Goal: Task Accomplishment & Management: Manage account settings

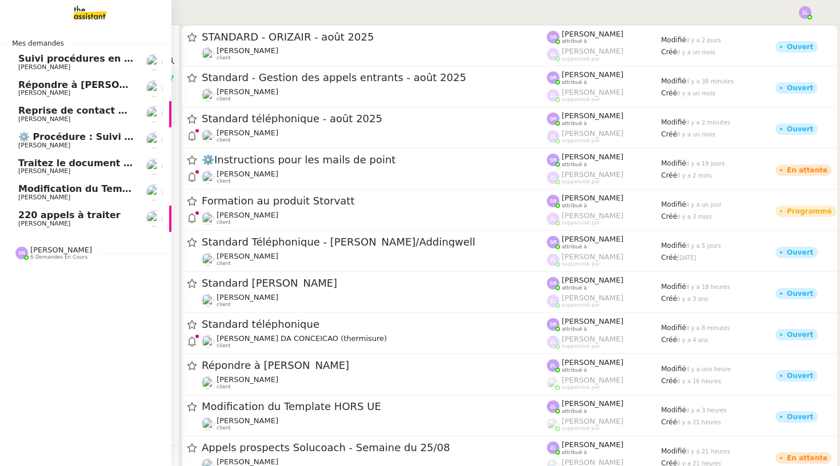
click at [32, 222] on span "[PERSON_NAME]" at bounding box center [44, 223] width 52 height 7
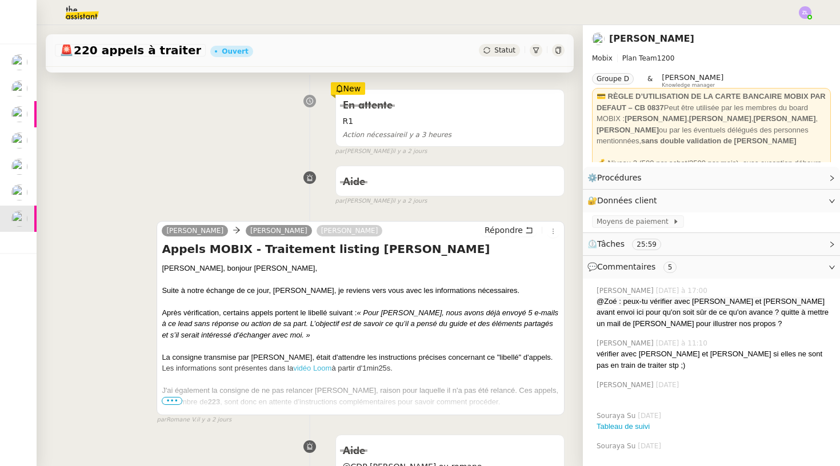
scroll to position [167, 0]
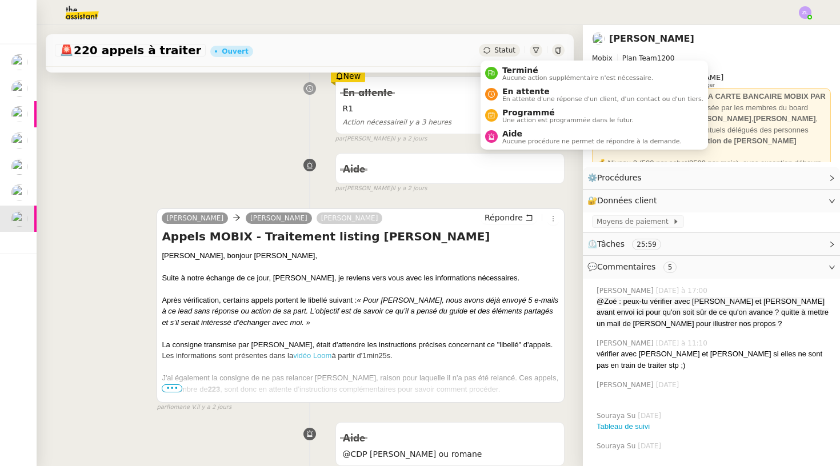
click at [497, 53] on span "Statut" at bounding box center [504, 50] width 21 height 8
click at [509, 140] on span "Aucune procédure ne permet de répondre à la demande." at bounding box center [591, 141] width 179 height 6
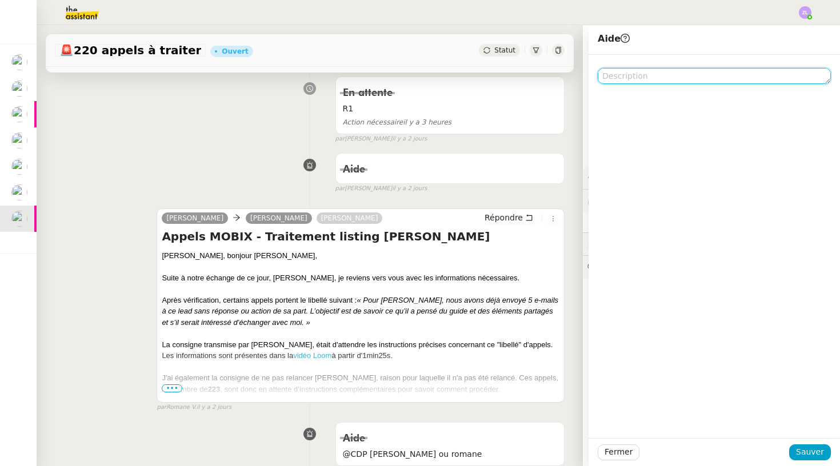
click at [618, 74] on textarea at bounding box center [714, 76] width 233 height 16
click at [639, 78] on textarea "@romane je relance ?" at bounding box center [714, 76] width 233 height 16
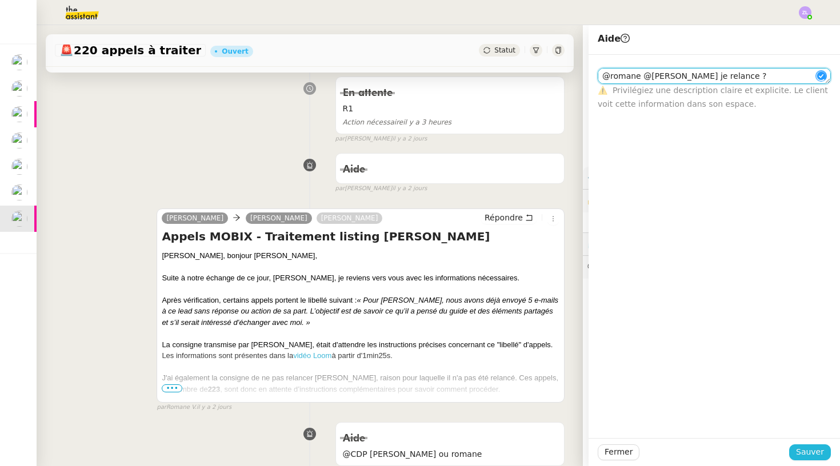
type textarea "@romane @[PERSON_NAME] je relance ?"
click at [671, 419] on span "Sauver" at bounding box center [810, 452] width 28 height 13
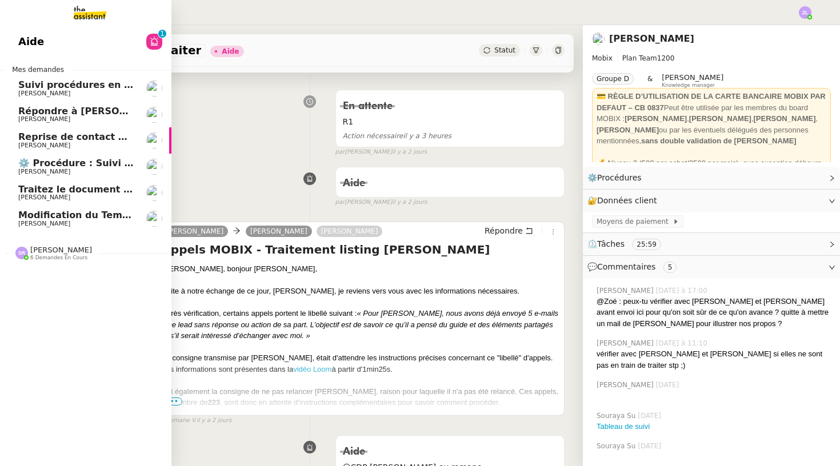
click at [45, 75] on link "Suivi procédures en cours de Réma (global) [PERSON_NAME]" at bounding box center [85, 88] width 171 height 26
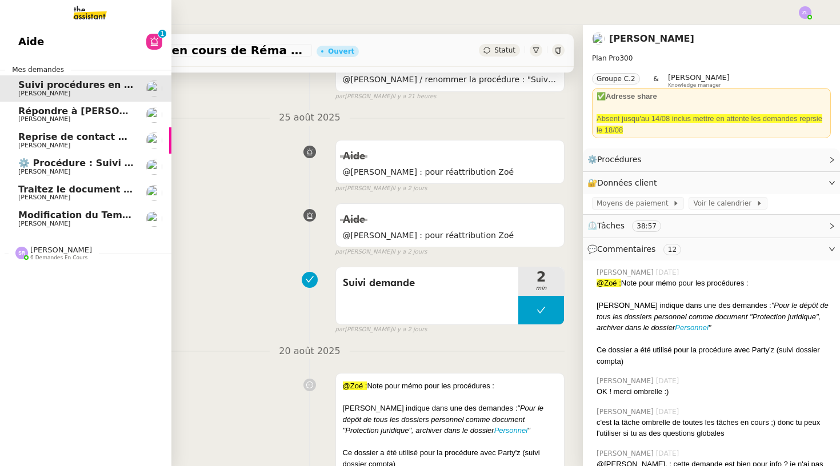
click at [23, 184] on span "Traitez le document d'affiliation mutuelle" at bounding box center [124, 189] width 213 height 11
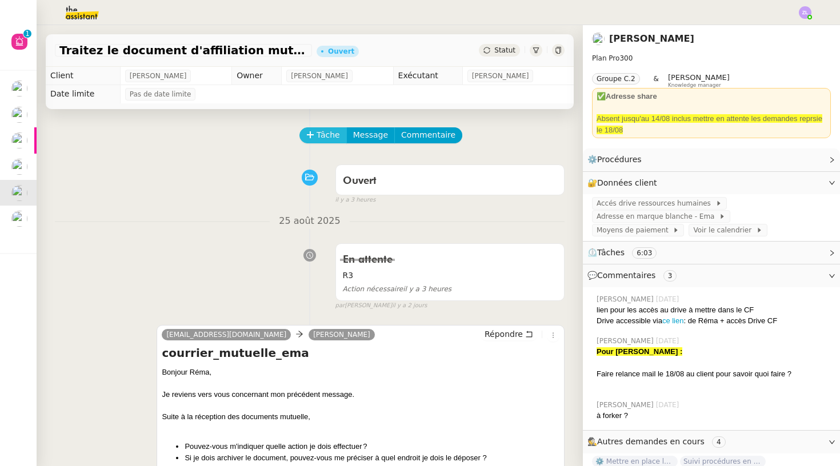
click at [325, 130] on span "Tâche" at bounding box center [328, 135] width 23 height 13
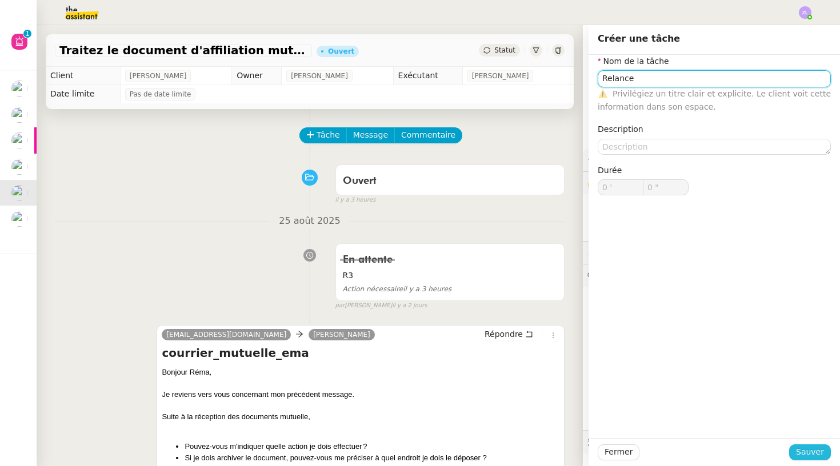
type input "Relance"
click at [671, 419] on span "Sauver" at bounding box center [810, 452] width 28 height 13
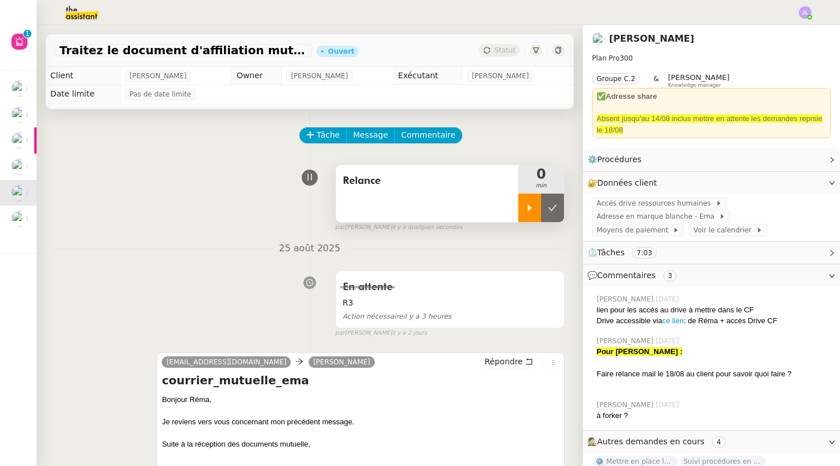
click at [532, 207] on icon at bounding box center [529, 207] width 9 height 9
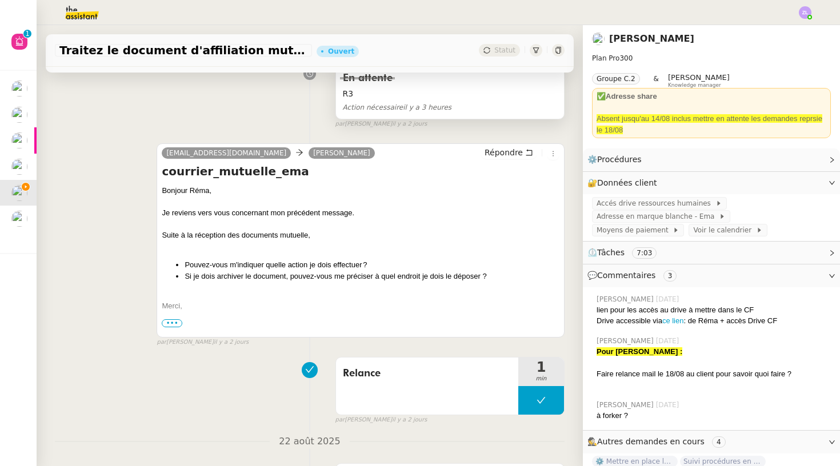
scroll to position [235, 0]
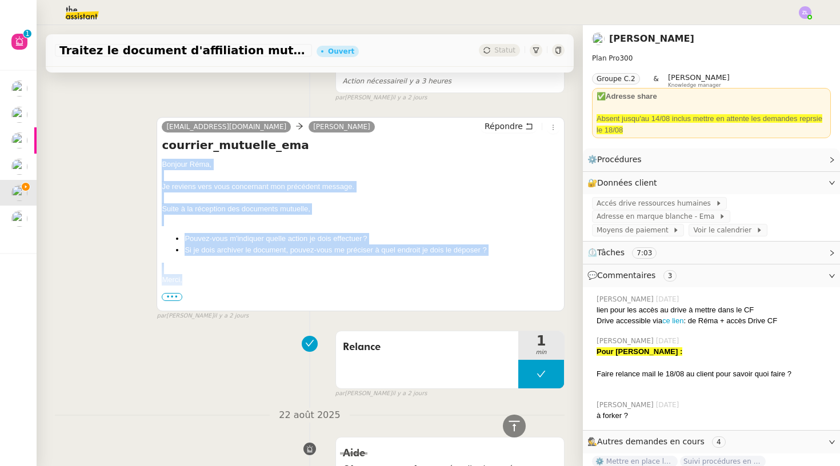
drag, startPoint x: 185, startPoint y: 280, endPoint x: 155, endPoint y: 164, distance: 119.9
click at [155, 164] on div "[EMAIL_ADDRESS][DOMAIN_NAME] [PERSON_NAME] courrier_mutuelle_ema [PERSON_NAME],…" at bounding box center [310, 214] width 510 height 214
copy div "Bonjour Réma, Je reviens vers vous concernant mon précédent message. Suite à la…"
click at [508, 127] on span "Répondre" at bounding box center [504, 126] width 38 height 11
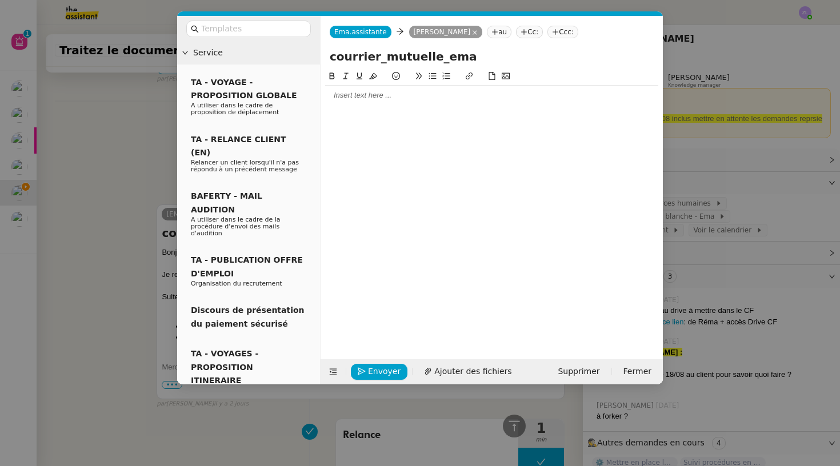
click at [330, 97] on div at bounding box center [491, 95] width 333 height 10
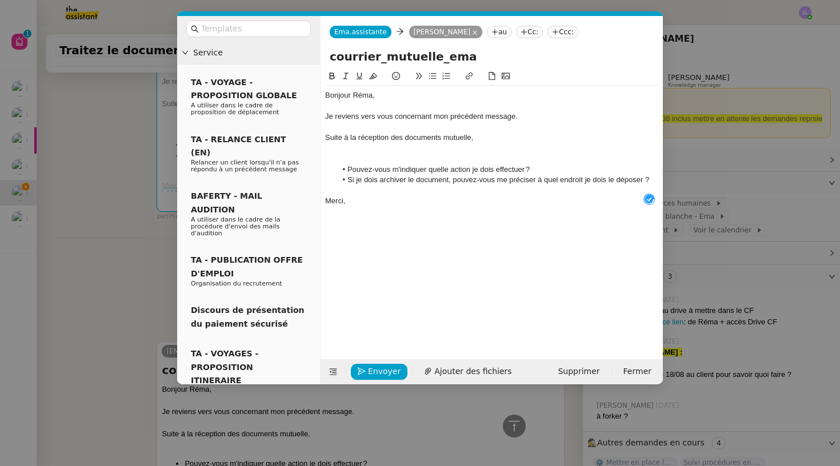
click at [372, 149] on div at bounding box center [491, 148] width 333 height 10
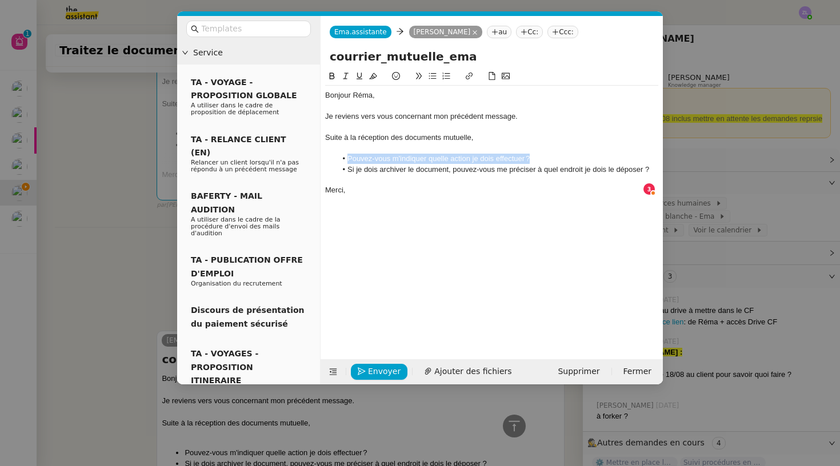
drag, startPoint x: 540, startPoint y: 155, endPoint x: 339, endPoint y: 153, distance: 200.6
click at [339, 154] on li "Pouvez-vous m'indiquer quelle action je dois effectuer ?" at bounding box center [498, 159] width 322 height 10
drag, startPoint x: 433, startPoint y: 159, endPoint x: 513, endPoint y: 158, distance: 80.0
click at [513, 158] on li "Pouvez-vous me préciser à quel endroit je dois" at bounding box center [498, 159] width 322 height 10
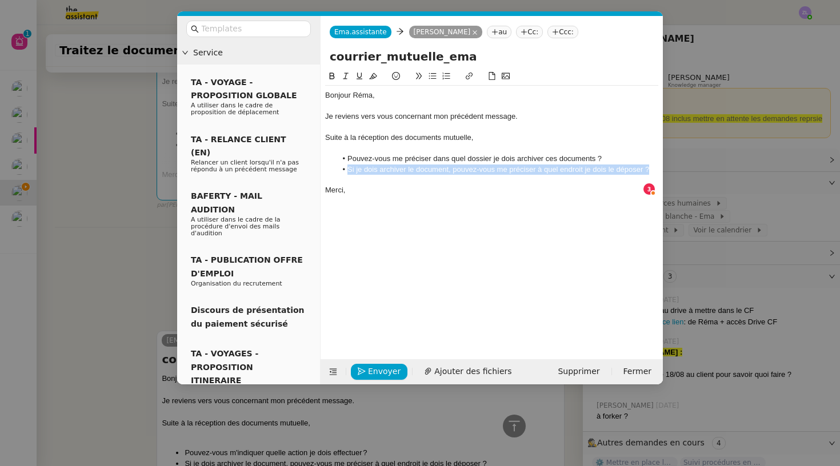
drag, startPoint x: 650, startPoint y: 167, endPoint x: 347, endPoint y: 166, distance: 303.5
click at [347, 166] on li "Si je dois archiver le document, pouvez-vous me préciser à quel endroit je dois…" at bounding box center [498, 170] width 322 height 10
click at [671, 250] on nz-modal-container "Service TA - VOYAGE - PROPOSITION GLOBALE A utiliser dans le cadre de propositi…" at bounding box center [420, 233] width 840 height 466
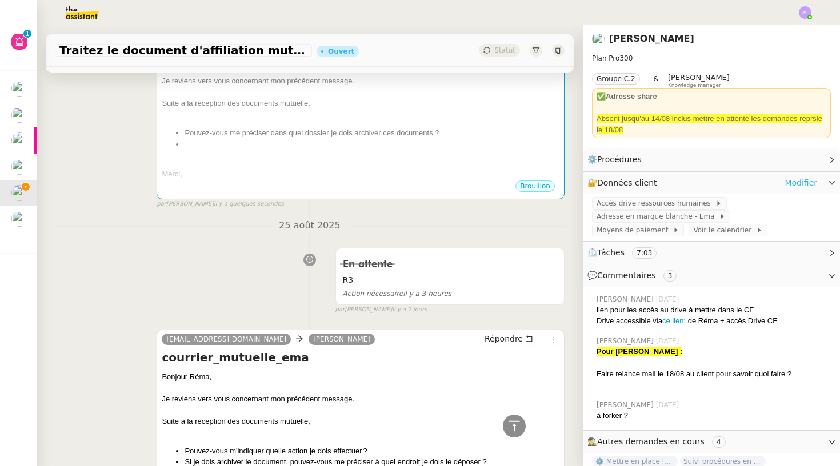
click at [671, 182] on link "Modifier" at bounding box center [801, 183] width 33 height 13
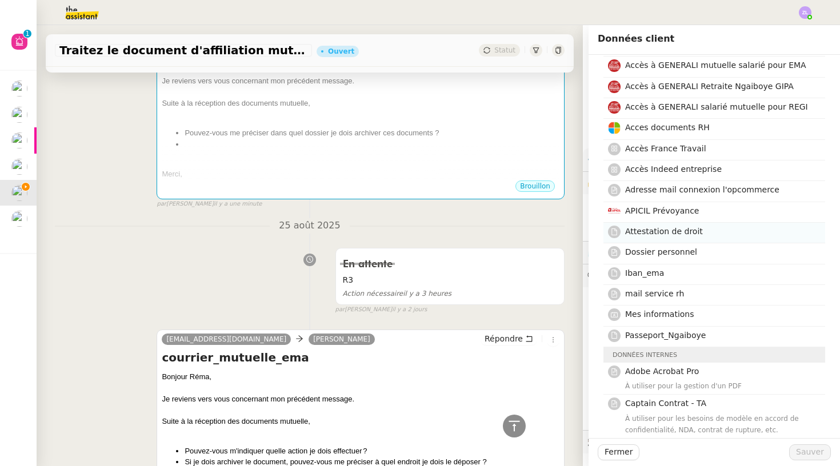
scroll to position [108, 0]
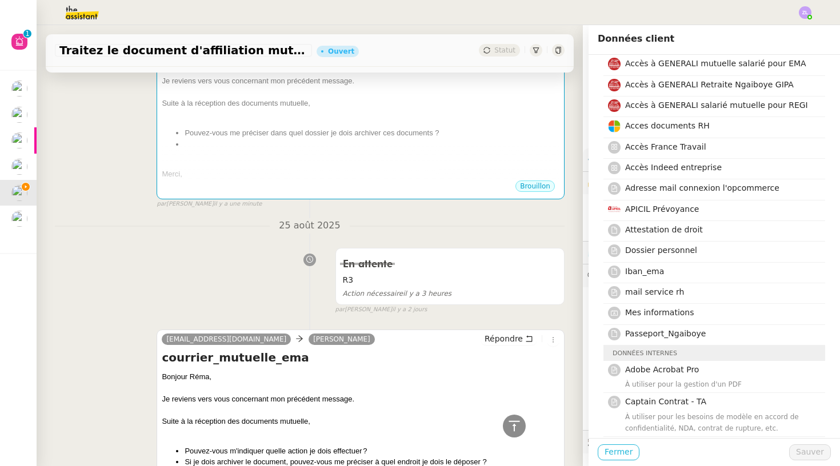
click at [624, 419] on span "Fermer" at bounding box center [619, 452] width 28 height 13
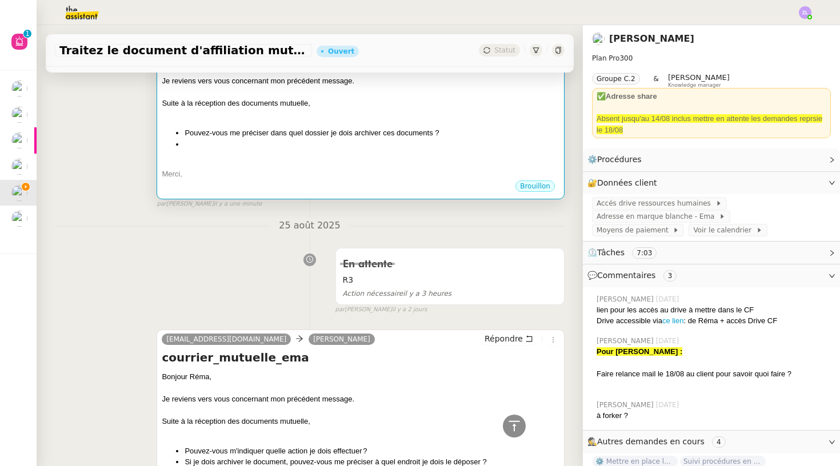
click at [310, 135] on li "Pouvez-vous me préciser dans quel dossier je dois archiver ces documents ?" at bounding box center [372, 132] width 375 height 11
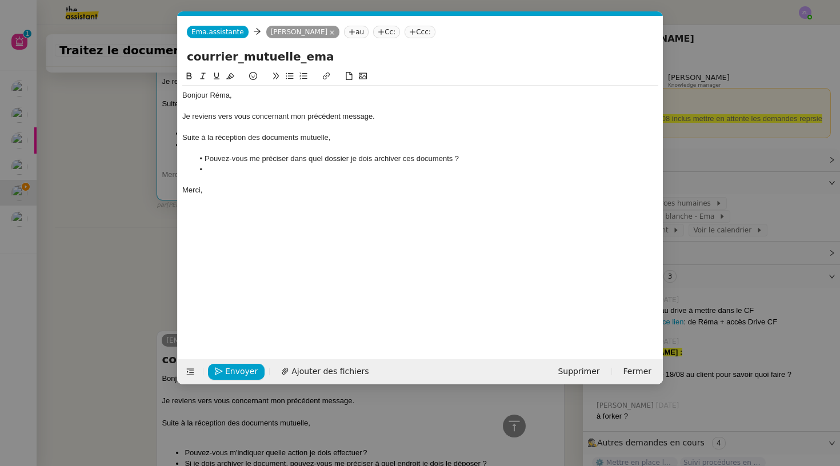
scroll to position [0, 25]
click at [217, 169] on li at bounding box center [426, 170] width 465 height 10
click at [245, 374] on span "Envoyer" at bounding box center [241, 371] width 33 height 13
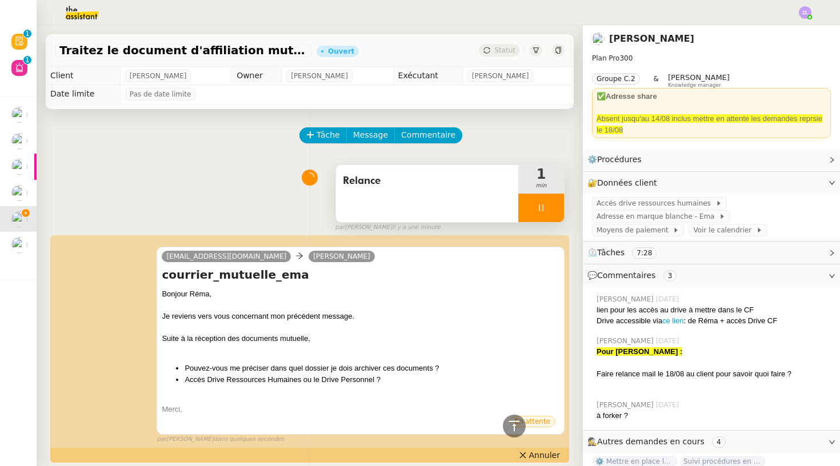
scroll to position [0, 0]
click at [529, 205] on div at bounding box center [541, 208] width 46 height 29
click at [554, 203] on icon at bounding box center [552, 207] width 9 height 9
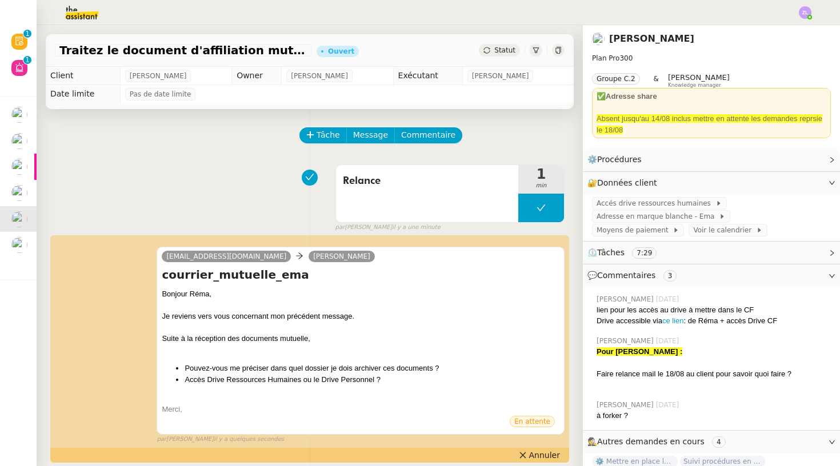
click at [504, 49] on span "Statut" at bounding box center [504, 50] width 21 height 8
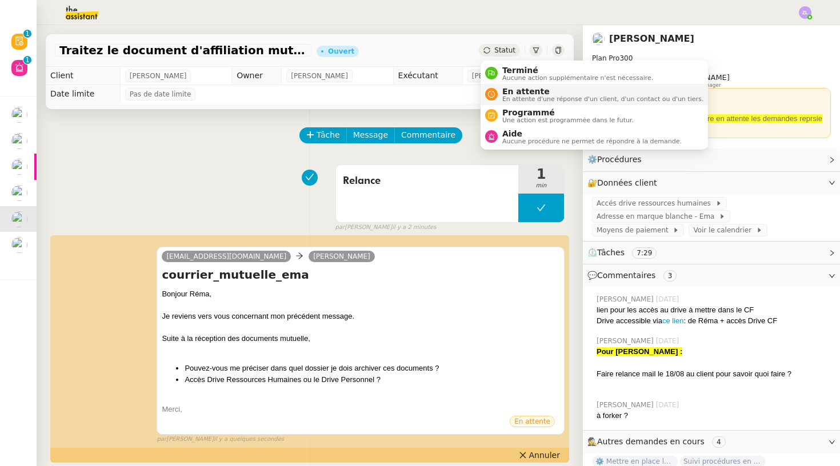
click at [509, 97] on span "En attente d'une réponse d'un client, d'un contact ou d'un tiers." at bounding box center [602, 99] width 201 height 6
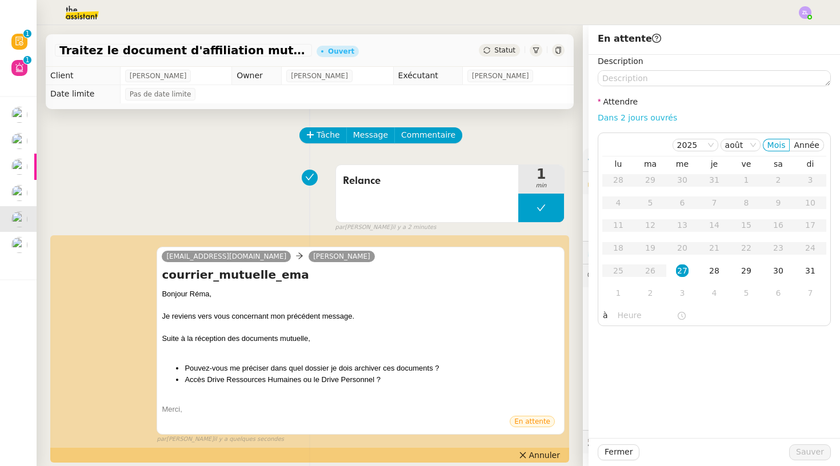
click at [634, 118] on link "Dans 2 jours ouvrés" at bounding box center [637, 117] width 79 height 9
type input "07:00"
click at [613, 295] on div "1" at bounding box center [618, 293] width 13 height 13
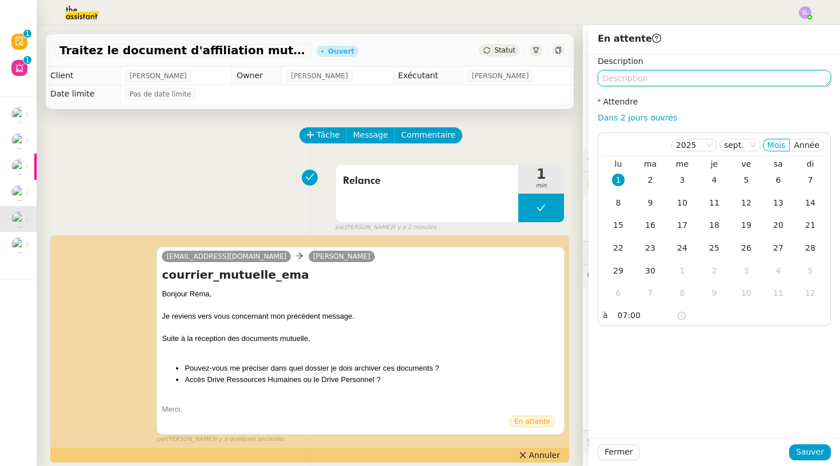
click at [614, 75] on textarea at bounding box center [714, 78] width 233 height 16
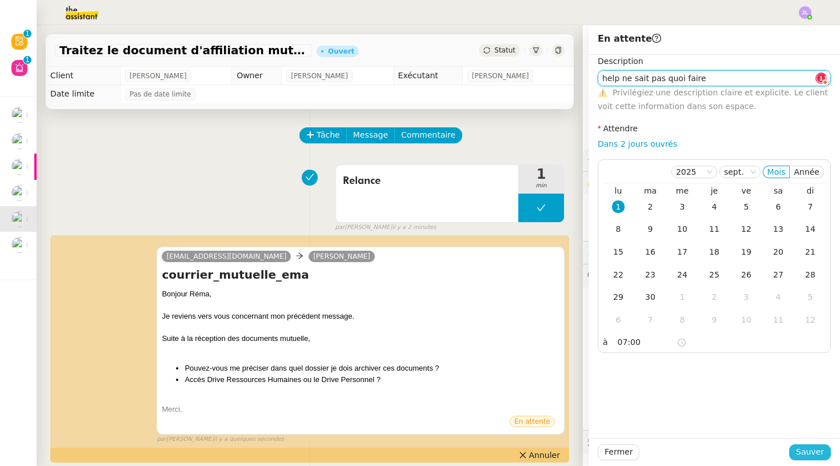
type textarea "help ne sait pas quoi faire"
click at [671, 419] on span "Sauver" at bounding box center [810, 452] width 28 height 13
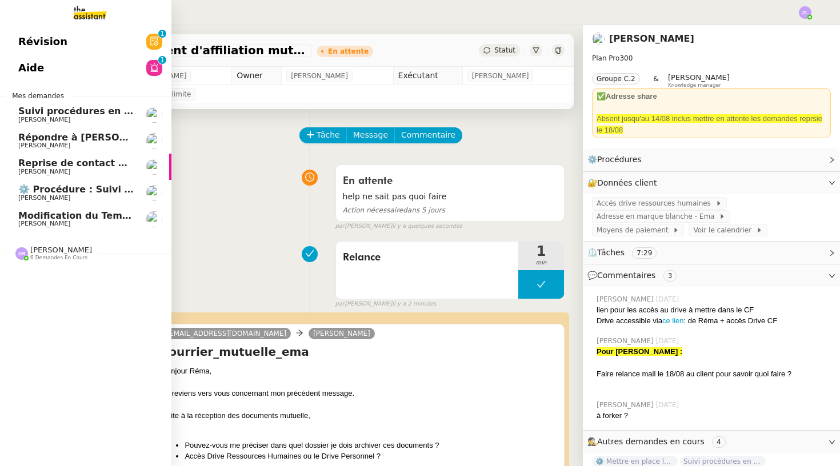
click at [13, 206] on link "Modification du Template HORS UE [PERSON_NAME]" at bounding box center [85, 219] width 171 height 26
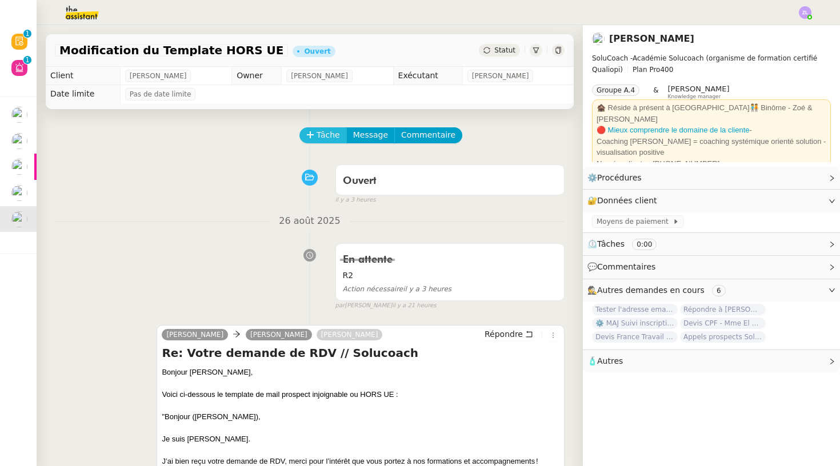
click at [314, 139] on icon at bounding box center [310, 135] width 8 height 8
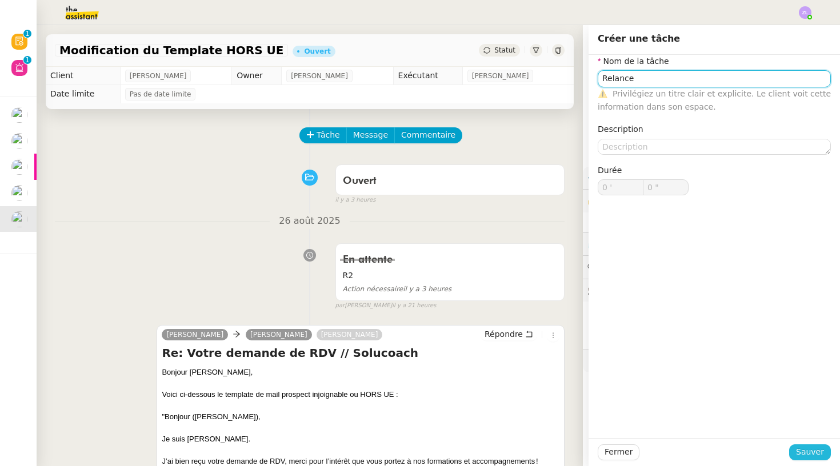
type input "Relance"
click at [671, 419] on span "Sauver" at bounding box center [810, 452] width 28 height 13
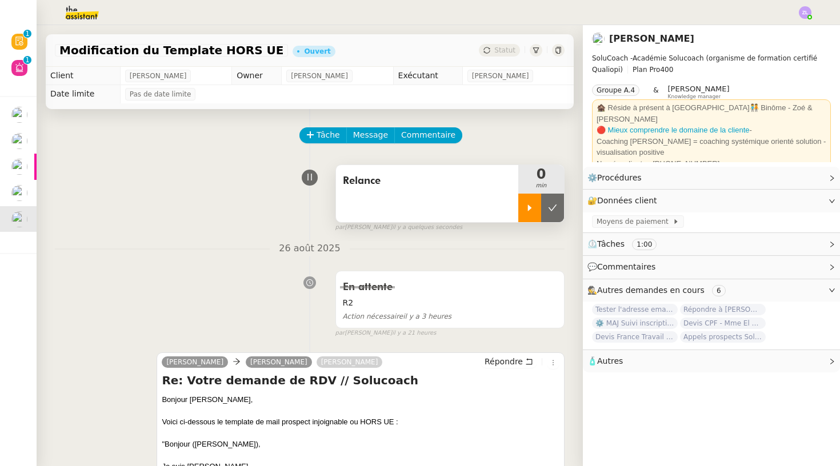
click at [527, 215] on div at bounding box center [529, 208] width 23 height 29
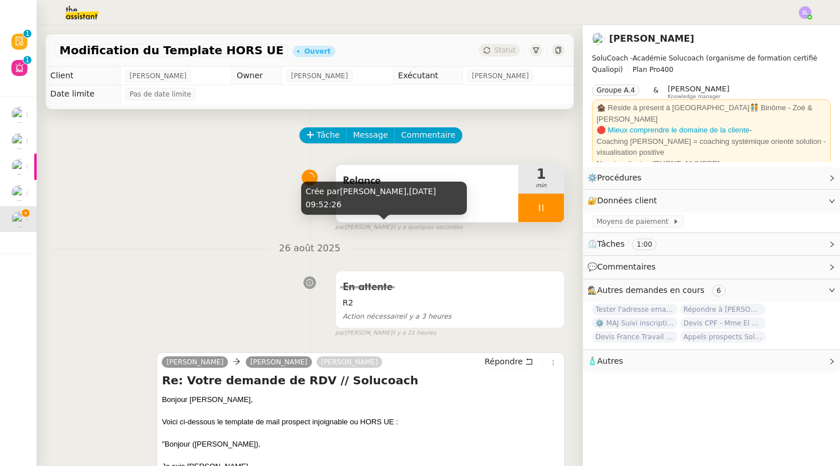
click at [537, 210] on icon at bounding box center [541, 207] width 9 height 9
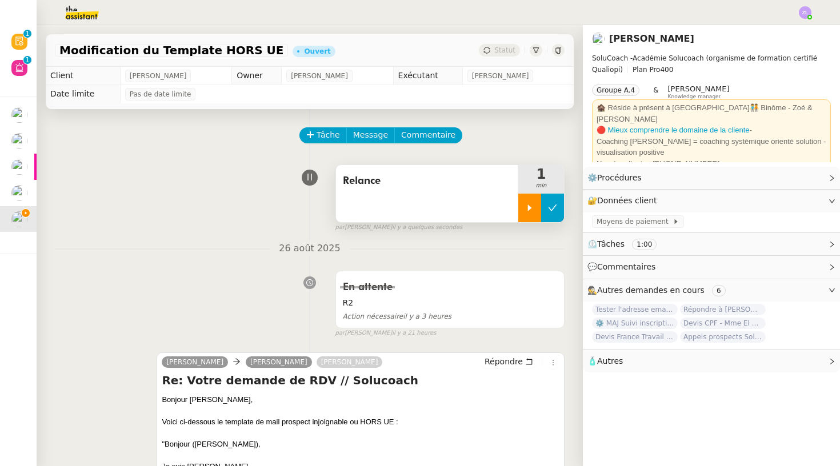
click at [547, 209] on button at bounding box center [552, 208] width 23 height 29
click at [378, 177] on span "Relance" at bounding box center [427, 181] width 169 height 17
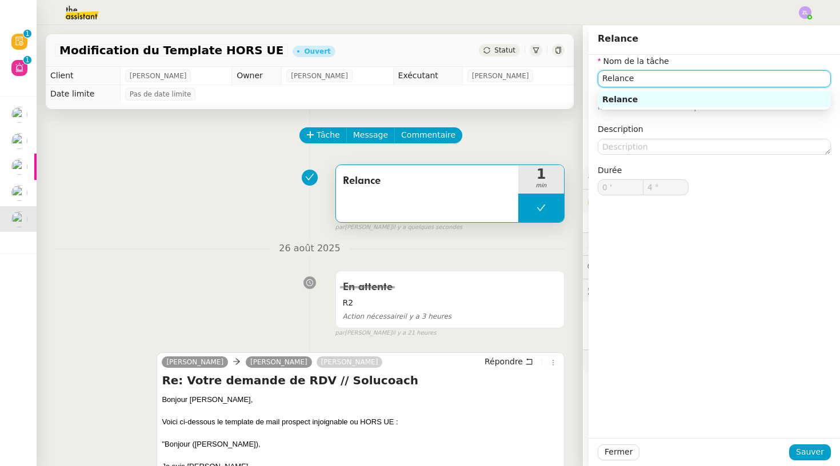
click at [618, 78] on input "Relance" at bounding box center [714, 78] width 233 height 17
type input "Check retour"
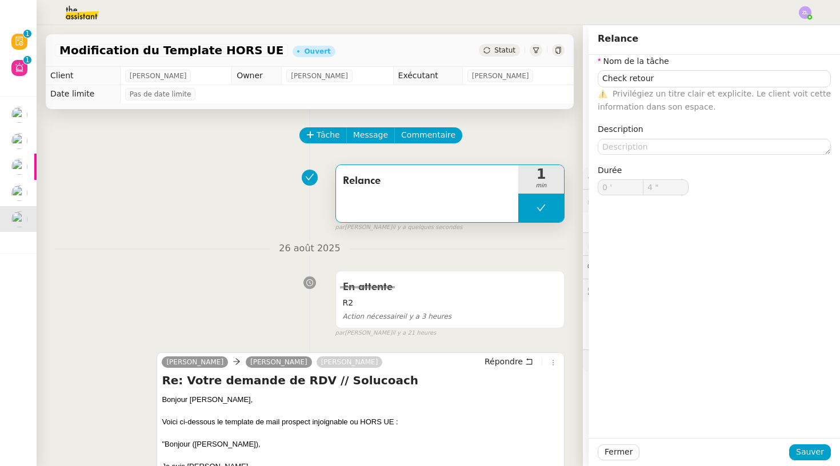
click at [671, 419] on div "Fermer Sauver" at bounding box center [714, 452] width 251 height 28
click at [671, 419] on span "Sauver" at bounding box center [810, 452] width 28 height 13
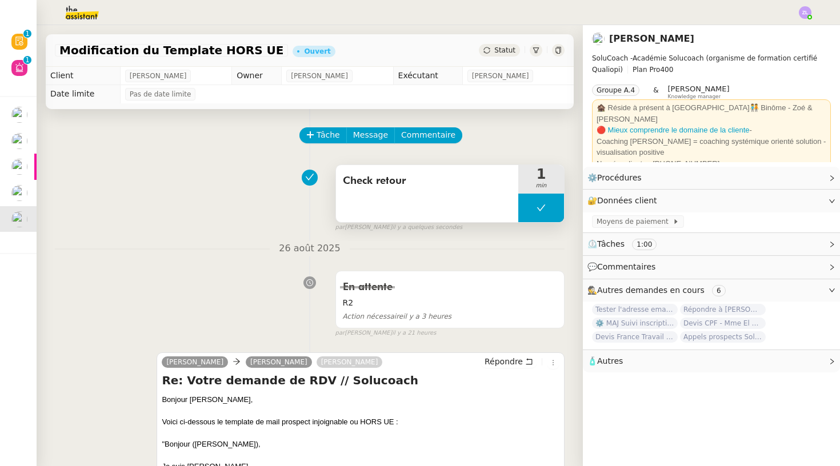
click at [401, 187] on span "Check retour" at bounding box center [427, 181] width 169 height 17
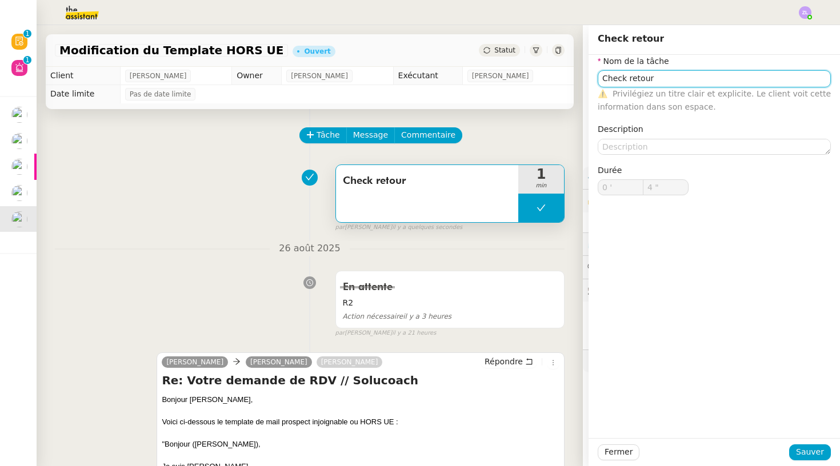
click at [631, 81] on input "Check retour" at bounding box center [714, 78] width 233 height 17
type input "Relance"
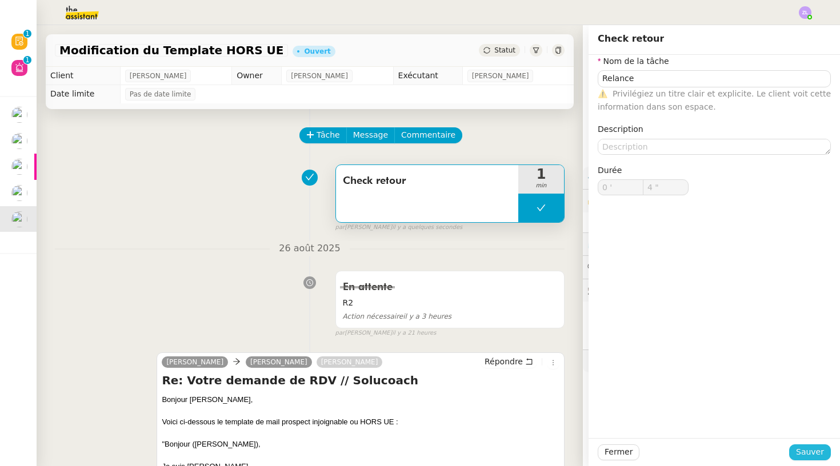
click at [671, 419] on span "Sauver" at bounding box center [810, 452] width 28 height 13
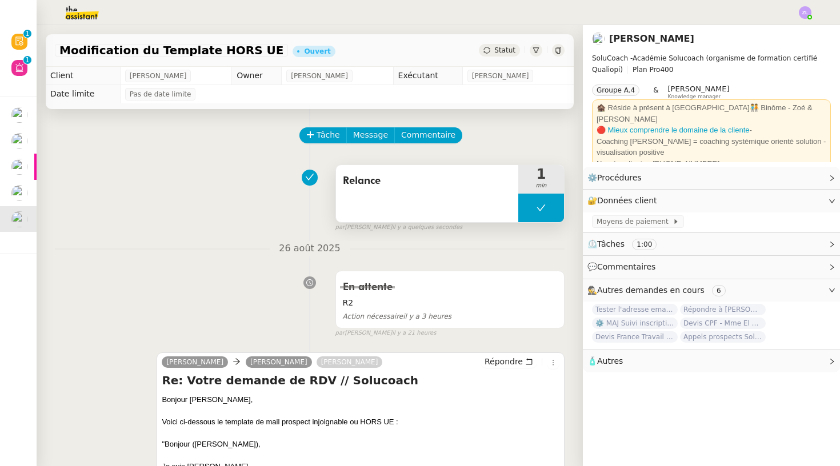
click at [529, 214] on button at bounding box center [541, 208] width 46 height 29
click at [529, 214] on div at bounding box center [529, 208] width 23 height 29
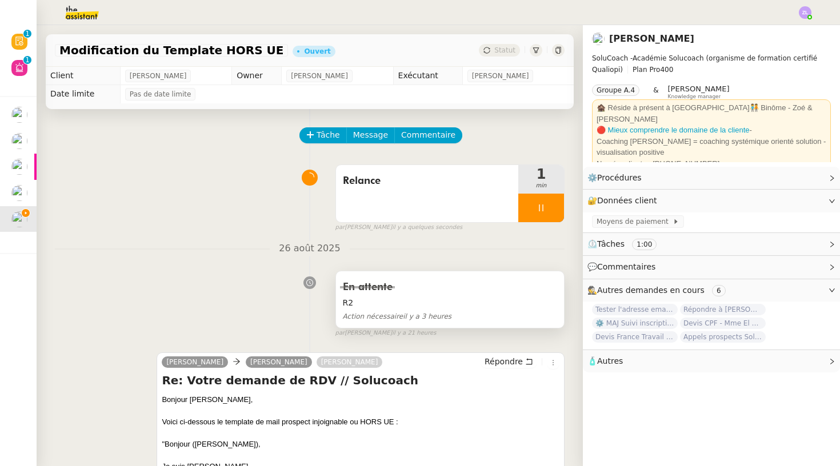
scroll to position [218, 0]
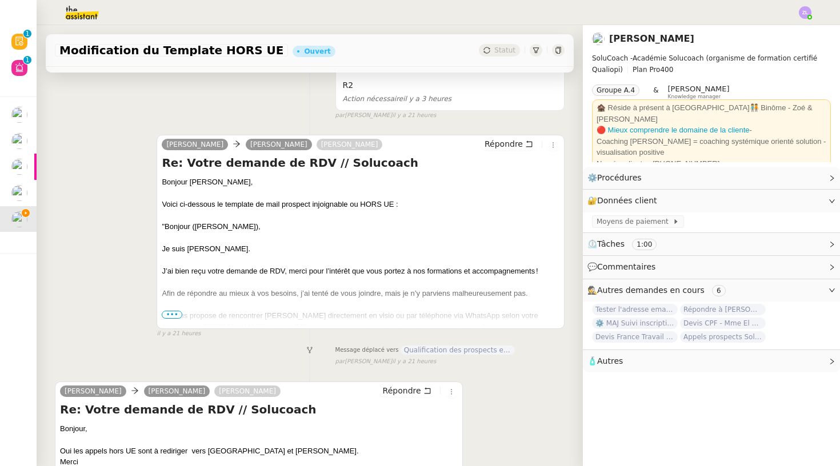
click at [173, 317] on span "•••" at bounding box center [172, 315] width 21 height 8
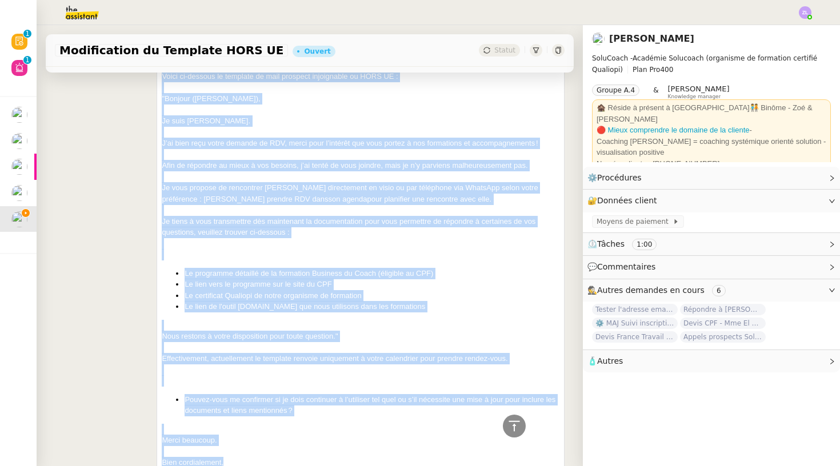
scroll to position [346, 0]
drag, startPoint x: 163, startPoint y: 179, endPoint x: 235, endPoint y: 457, distance: 286.9
click at [235, 419] on div "Bonjour Edwige, Voici ci-dessous le template de mail prospect injoignable ou HO…" at bounding box center [361, 400] width 398 height 705
copy div "Loremip Dolors, Ametc ad-elitsed do eiusmodt in utla etdolore magnaaliqua en AD…"
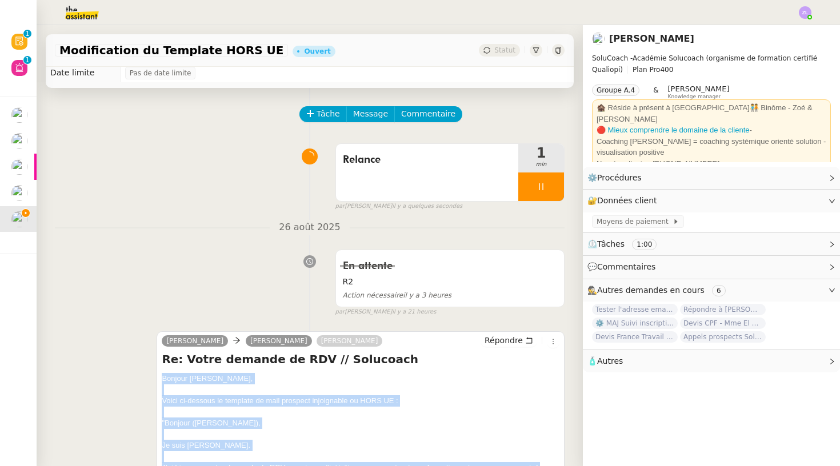
scroll to position [15, 0]
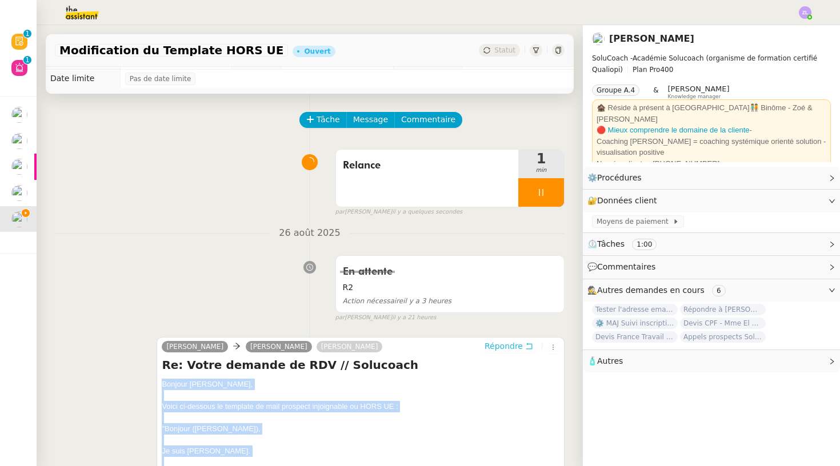
click at [510, 348] on span "Répondre" at bounding box center [504, 346] width 38 height 11
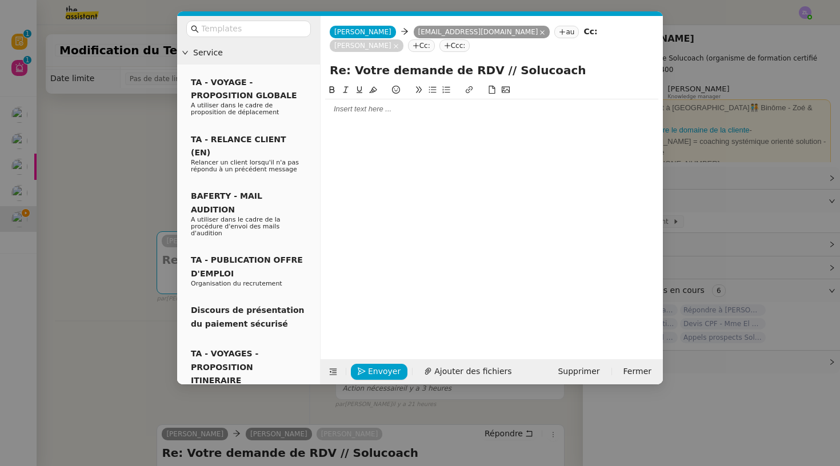
click at [359, 112] on div at bounding box center [491, 109] width 333 height 10
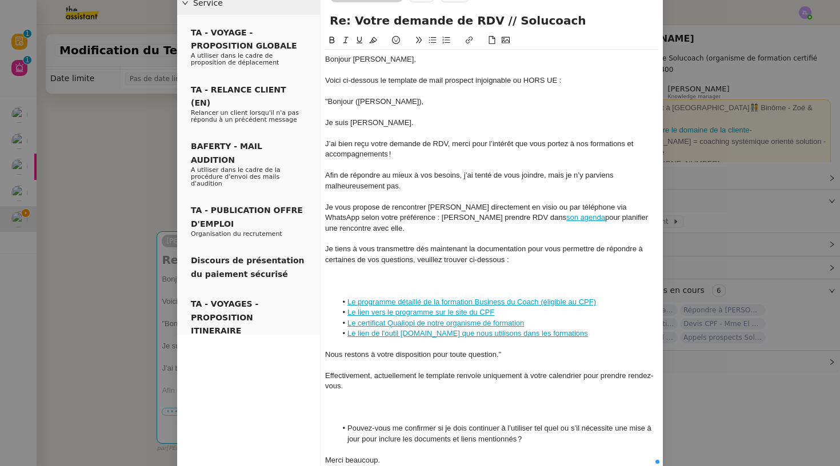
scroll to position [51, 0]
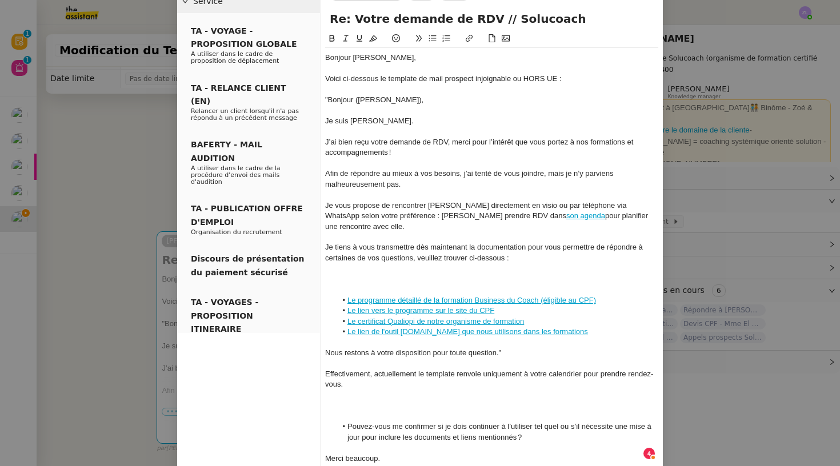
click at [372, 274] on div at bounding box center [491, 279] width 333 height 10
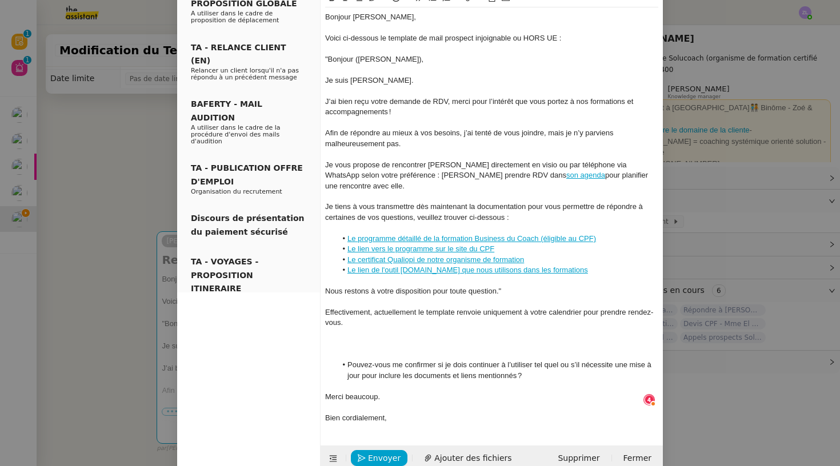
scroll to position [91, 0]
click at [361, 350] on div at bounding box center [491, 355] width 333 height 10
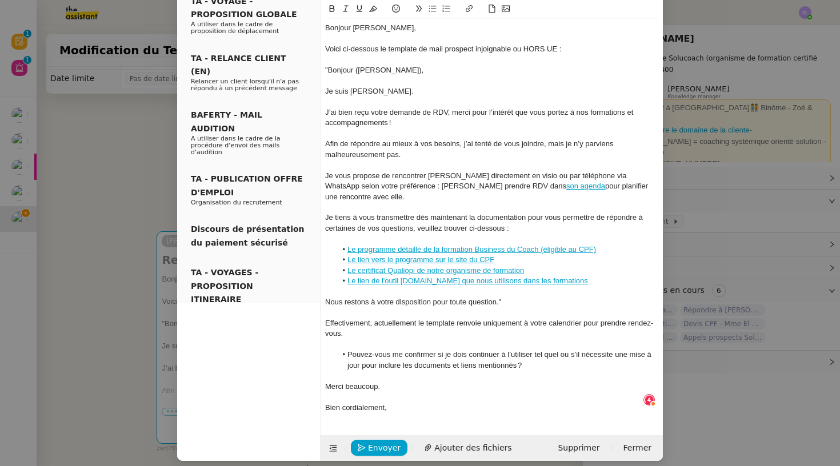
scroll to position [71, 0]
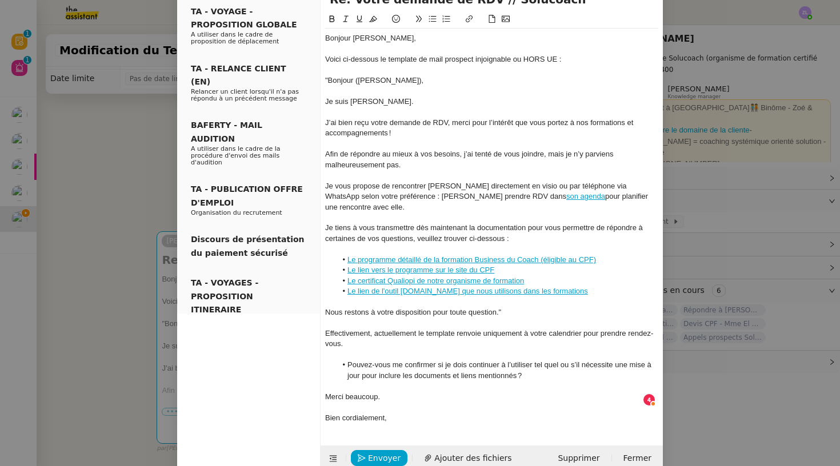
click at [536, 360] on li "Pouvez-vous me confirmer si je dois continuer à l’utiliser tel quel ou s’il néc…" at bounding box center [498, 370] width 322 height 21
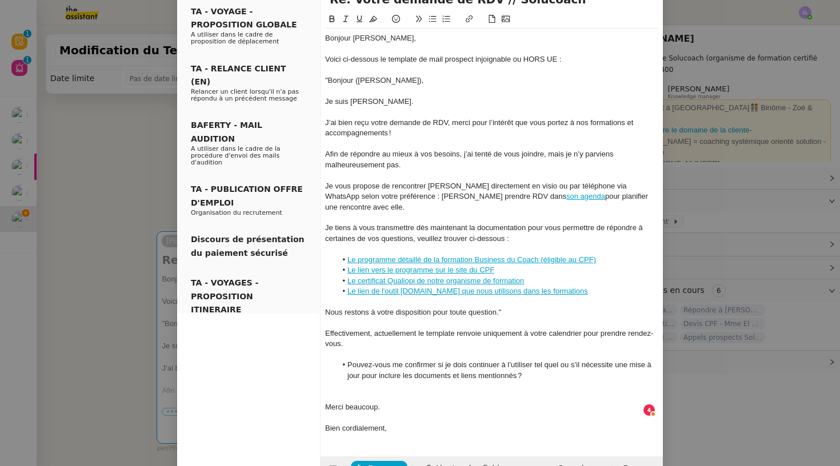
click at [525, 360] on li "Pouvez-vous me confirmer si je dois continuer à l’utiliser tel quel ou s’il néc…" at bounding box center [498, 370] width 322 height 21
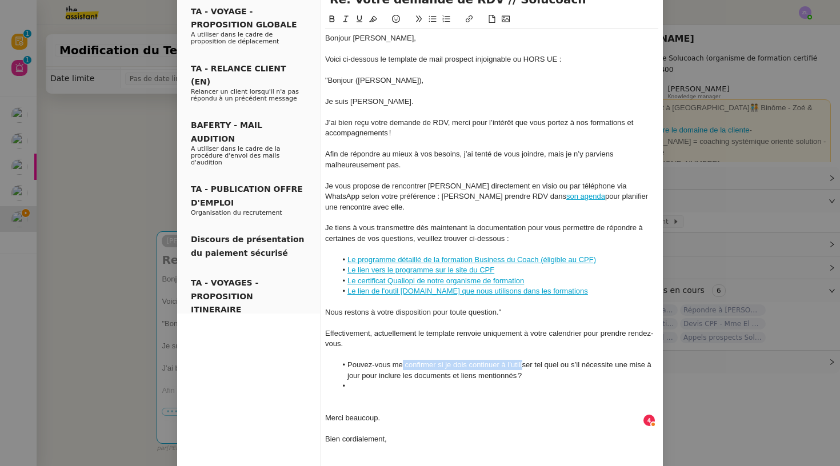
drag, startPoint x: 524, startPoint y: 352, endPoint x: 402, endPoint y: 351, distance: 121.2
click at [402, 360] on li "Pouvez-vous me confirmer si je dois continuer à l’utiliser tel quel ou s’il néc…" at bounding box center [498, 370] width 322 height 21
drag, startPoint x: 526, startPoint y: 362, endPoint x: 415, endPoint y: 349, distance: 111.6
click at [415, 360] on li "Pouvez-vous me confirmer si je dois continuer à l’utiliser tel quel ou s’il néc…" at bounding box center [498, 370] width 322 height 21
click at [369, 402] on div at bounding box center [491, 407] width 333 height 10
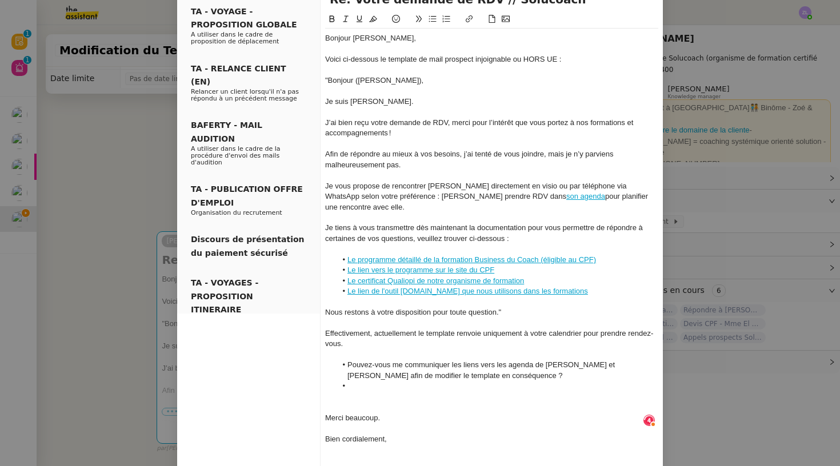
click at [363, 381] on li at bounding box center [498, 386] width 322 height 10
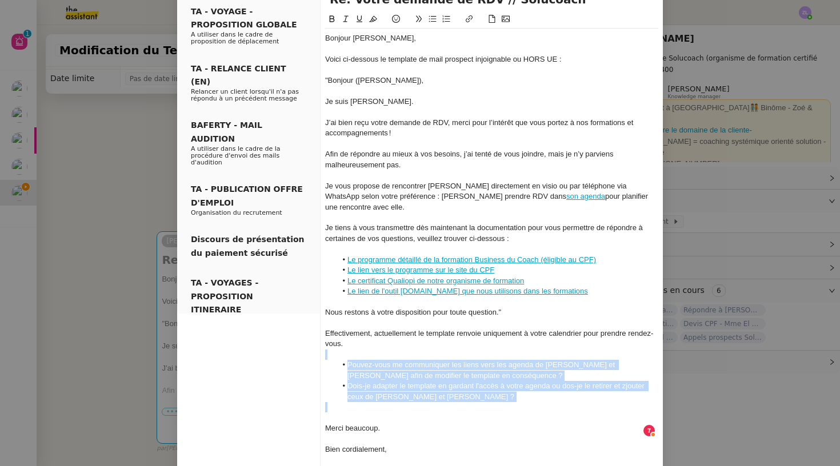
drag, startPoint x: 446, startPoint y: 385, endPoint x: 342, endPoint y: 338, distance: 113.9
click at [342, 338] on div "Bonjour Edwige, Voici ci-dessous le template de mail prospect injoignable ou HO…" at bounding box center [491, 244] width 333 height 431
copy div "Pouvez-vous me communiquer les liens vers les agenda de [PERSON_NAME] et [PERSO…"
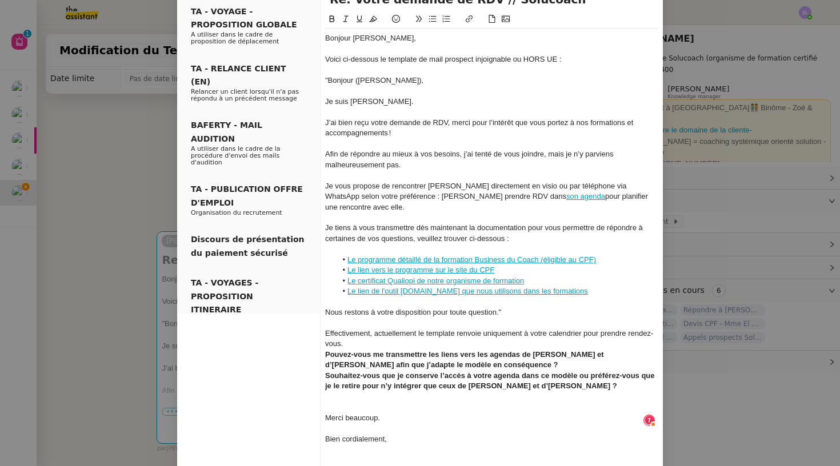
scroll to position [12, 0]
click at [348, 329] on div "Effectivement, actuellement le template renvoie uniquement à votre calendrier p…" at bounding box center [491, 339] width 333 height 21
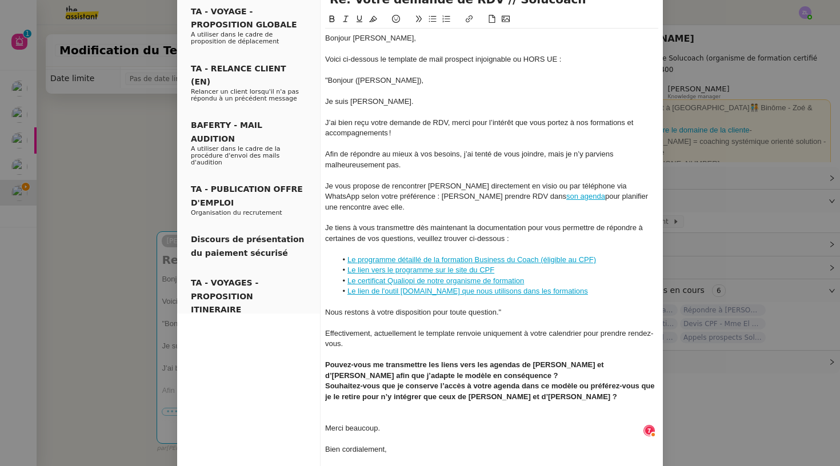
click at [324, 348] on nz-spin "Bonjour Edwige, Voici ci-dessous le template de mail prospect injoignable ou HO…" at bounding box center [492, 238] width 342 height 451
click at [328, 361] on strong "Pouvez-vous me transmettre les liens vers les agendas de [PERSON_NAME] et d’[PE…" at bounding box center [465, 370] width 281 height 19
click at [327, 361] on strong "Pouvez-vous me transmettre les liens vers les agendas de [PERSON_NAME] et d’[PE…" at bounding box center [465, 370] width 281 height 19
click at [430, 20] on icon at bounding box center [433, 19] width 8 height 8
click at [329, 382] on strong "Souhaitez-vous que je conserve l’accès à votre agenda dans ce modèle ou préfére…" at bounding box center [490, 391] width 331 height 19
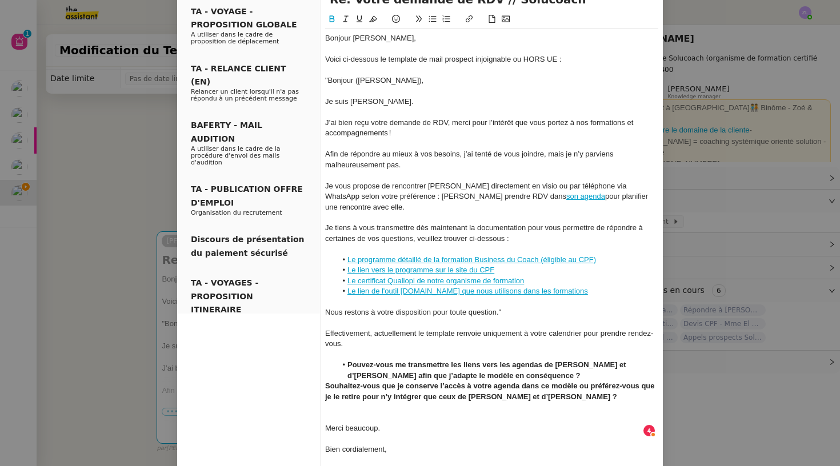
click at [324, 367] on nz-spin "Bonjour Edwige, Voici ci-dessous le template de mail prospect injoignable ou HO…" at bounding box center [492, 238] width 342 height 451
click at [326, 382] on strong "Souhaitez-vous que je conserve l’accès à votre agenda dans ce modèle ou préfére…" at bounding box center [490, 391] width 331 height 19
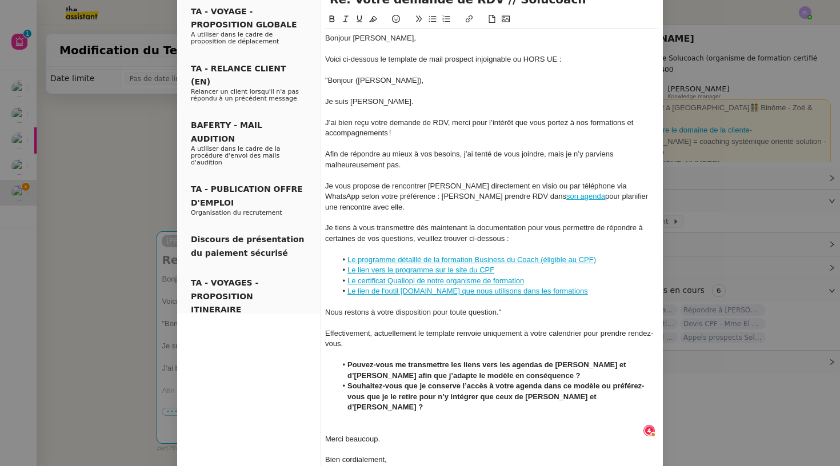
click at [346, 419] on div at bounding box center [491, 428] width 333 height 10
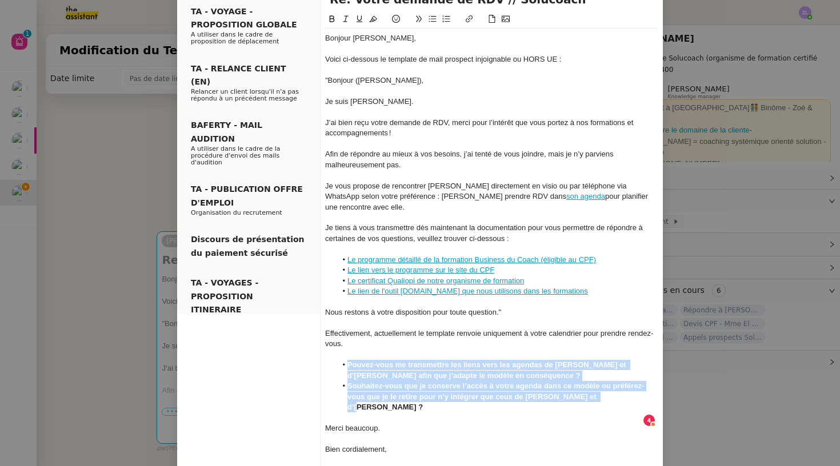
drag, startPoint x: 609, startPoint y: 383, endPoint x: 367, endPoint y: 59, distance: 403.8
click at [335, 360] on ul "Pouvez-vous me transmettre les liens vers les agendas de [PERSON_NAME] et d’[PE…" at bounding box center [491, 386] width 333 height 53
click at [333, 19] on icon at bounding box center [332, 19] width 8 height 8
click at [462, 350] on div at bounding box center [491, 355] width 333 height 10
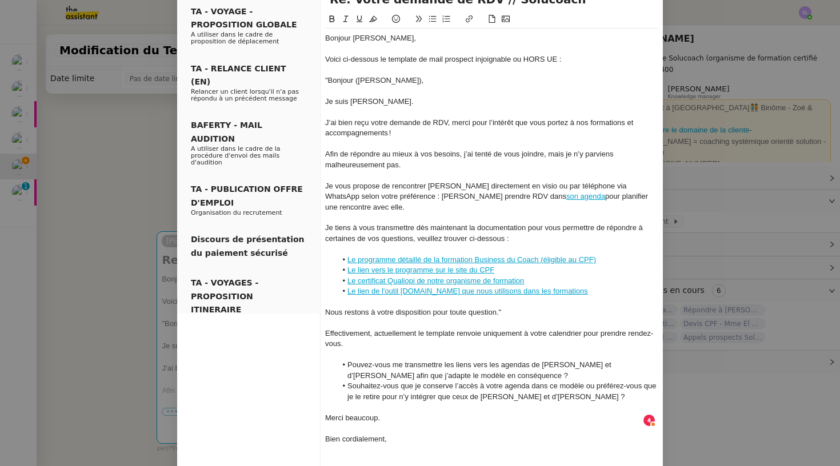
click at [339, 330] on div "Effectivement, actuellement le template renvoie uniquement à votre calendrier p…" at bounding box center [491, 339] width 333 height 21
click at [456, 362] on li "Pouvez-vous me transmettre les liens vers les agendas de [PERSON_NAME] et d’[PE…" at bounding box center [498, 370] width 322 height 21
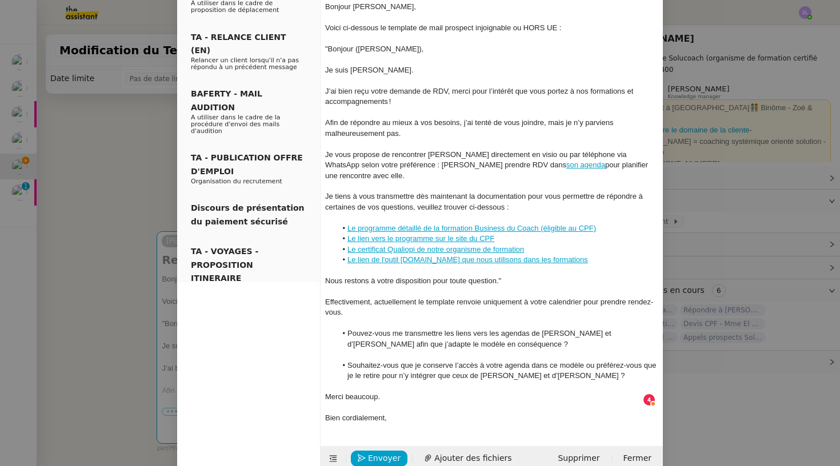
scroll to position [102, 0]
click at [379, 419] on span "Envoyer" at bounding box center [384, 459] width 33 height 13
click at [379, 419] on span "Confirmer l'envoi" at bounding box center [402, 459] width 69 height 13
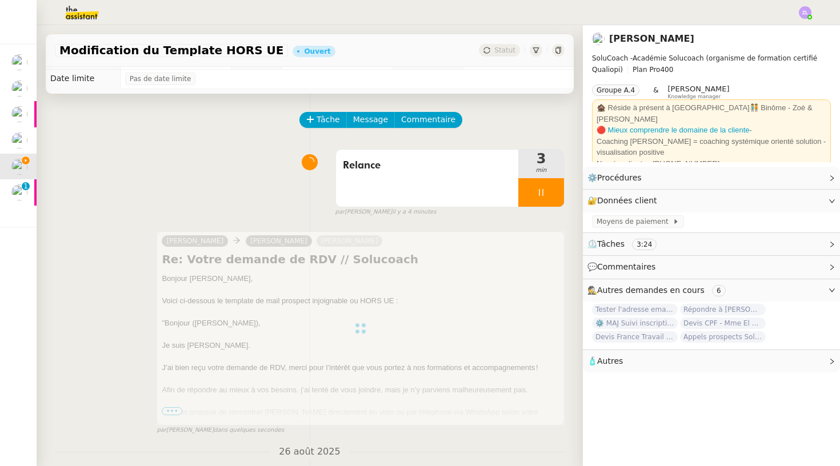
click at [525, 193] on div at bounding box center [541, 192] width 46 height 29
click at [544, 195] on button at bounding box center [552, 192] width 23 height 29
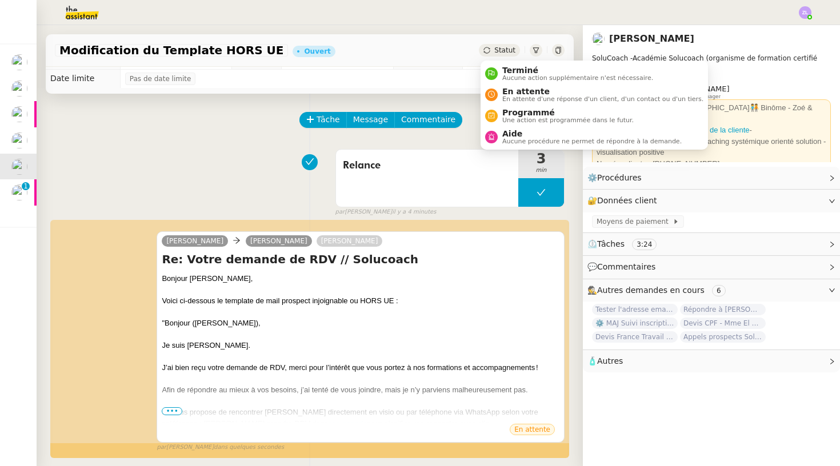
click at [504, 48] on span "Statut" at bounding box center [504, 50] width 21 height 8
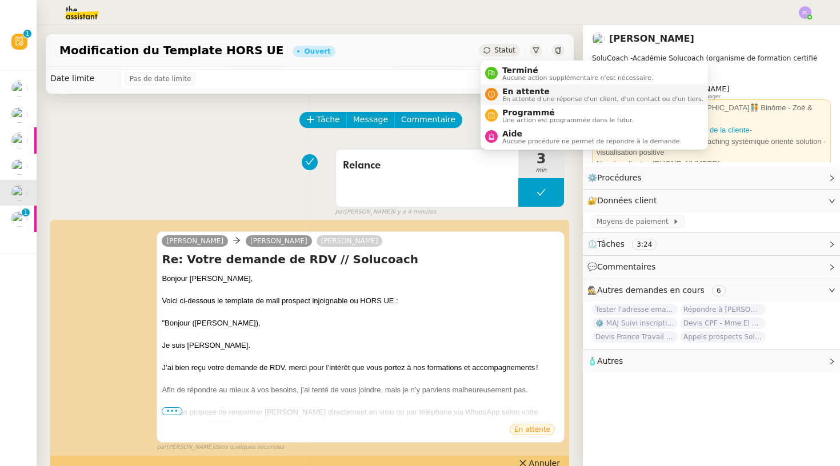
click at [508, 90] on span "En attente" at bounding box center [602, 91] width 201 height 9
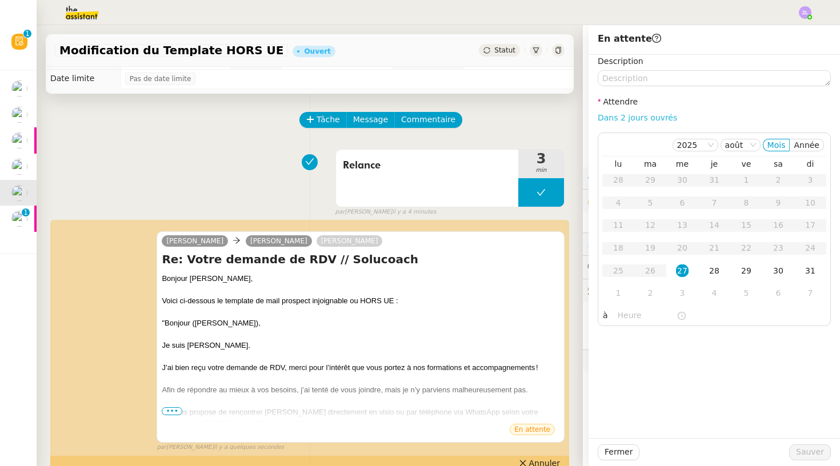
click at [627, 115] on link "Dans 2 jours ouvrés" at bounding box center [637, 117] width 79 height 9
type input "07:00"
click at [620, 295] on div "1" at bounding box center [618, 293] width 13 height 13
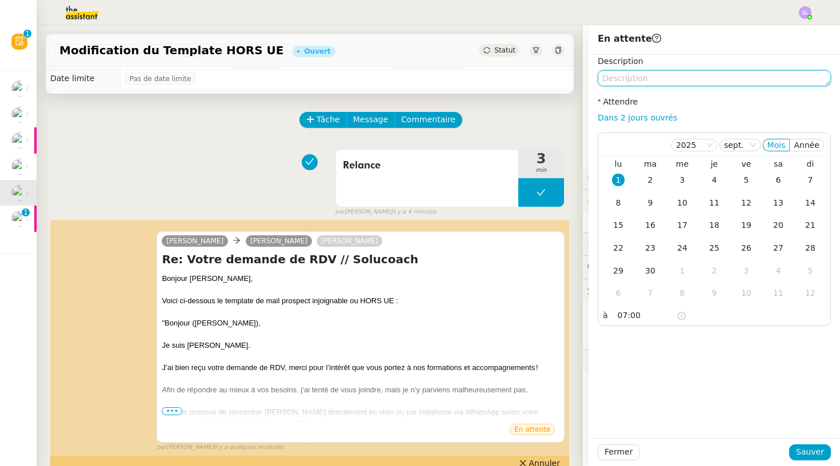
click at [618, 79] on textarea at bounding box center [714, 78] width 233 height 16
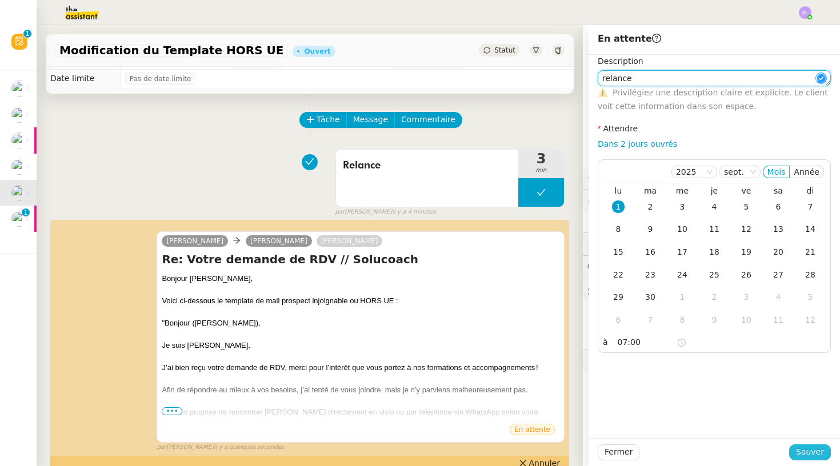
type textarea "relance"
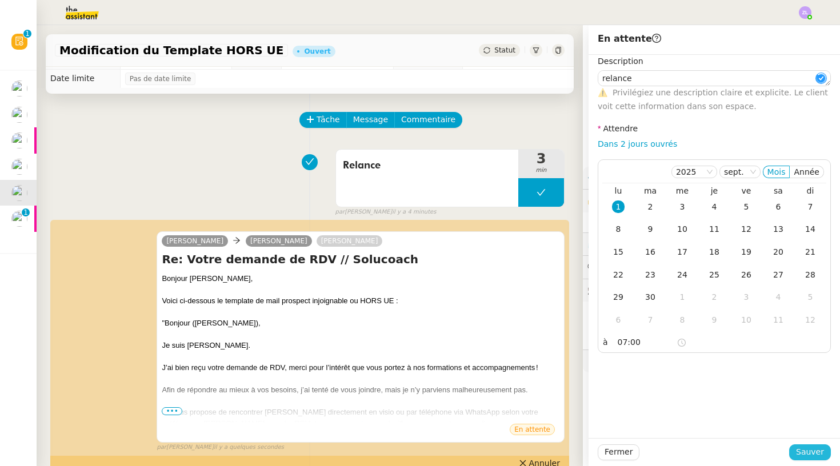
click at [671, 419] on button "Sauver" at bounding box center [810, 453] width 42 height 16
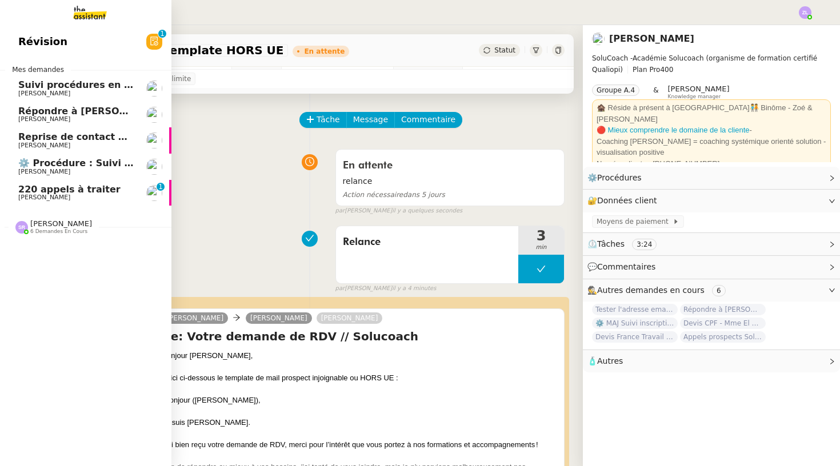
click at [30, 194] on span "[PERSON_NAME]" at bounding box center [44, 197] width 52 height 7
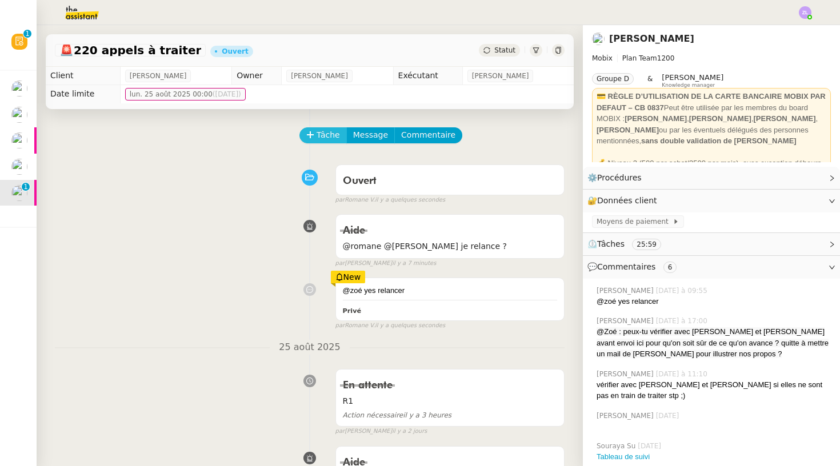
scroll to position [-1, 0]
click at [328, 140] on span "Tâche" at bounding box center [328, 135] width 23 height 13
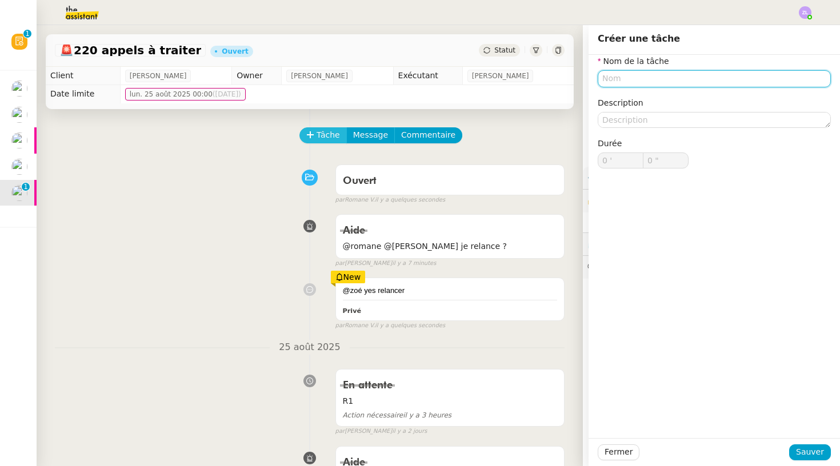
type input "e"
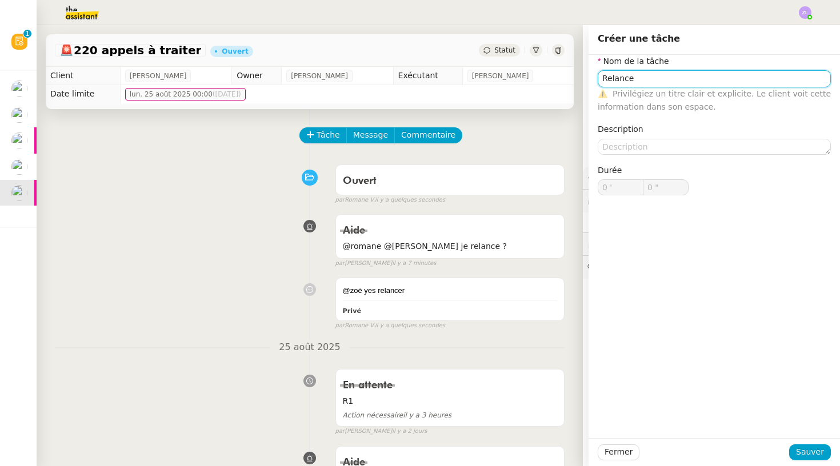
type input "Relance"
click at [671, 419] on div "Fermer Sauver" at bounding box center [714, 452] width 251 height 28
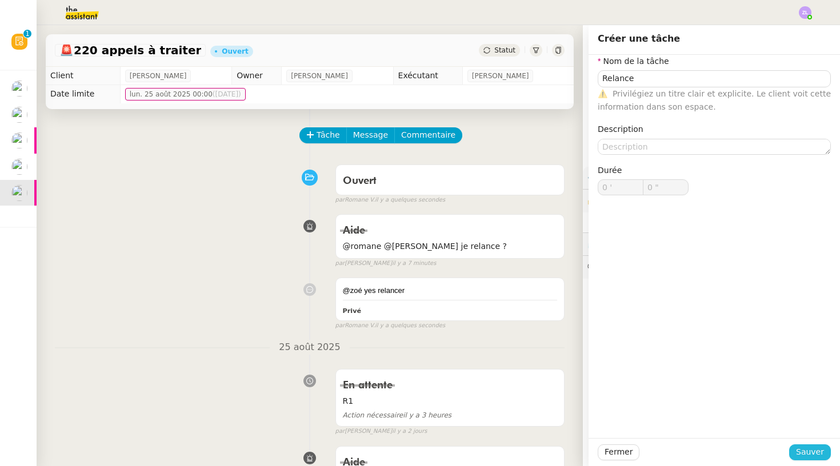
click at [671, 419] on span "Sauver" at bounding box center [810, 452] width 28 height 13
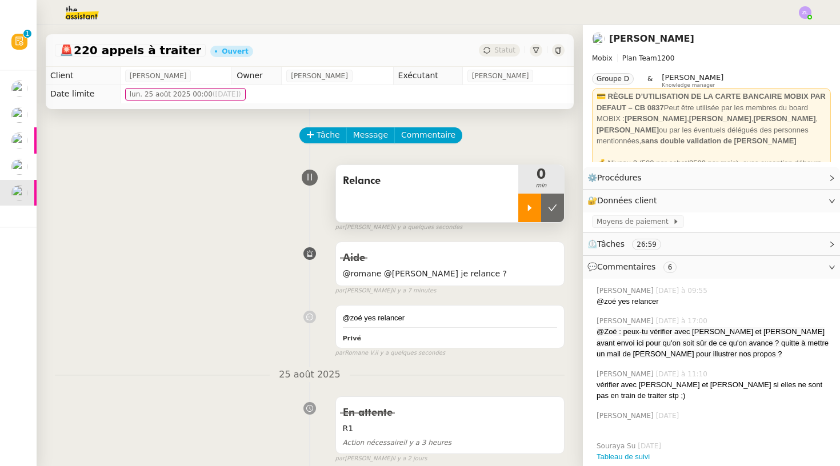
click at [524, 201] on div at bounding box center [529, 208] width 23 height 29
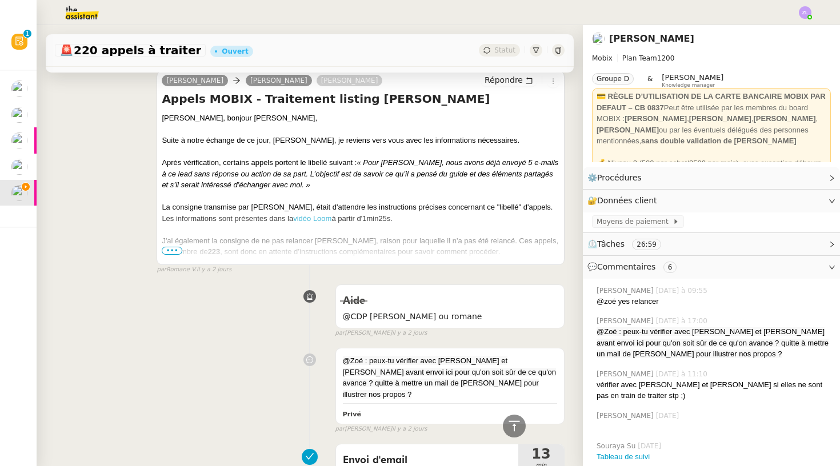
scroll to position [468, 0]
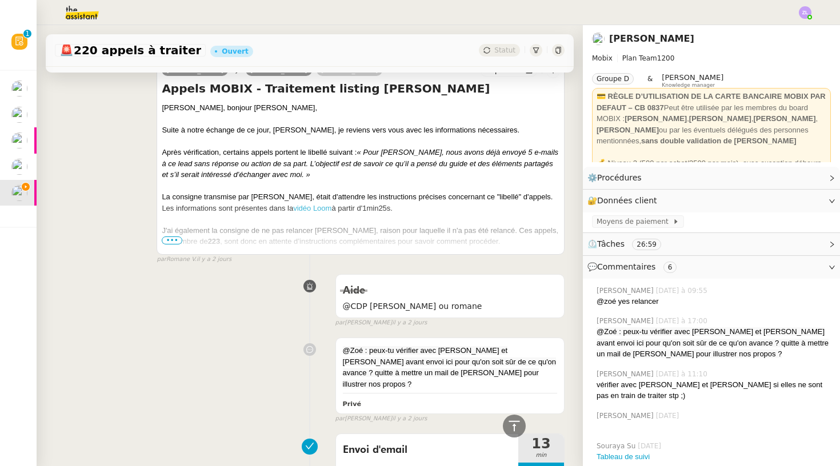
click at [168, 237] on span "•••" at bounding box center [172, 241] width 21 height 8
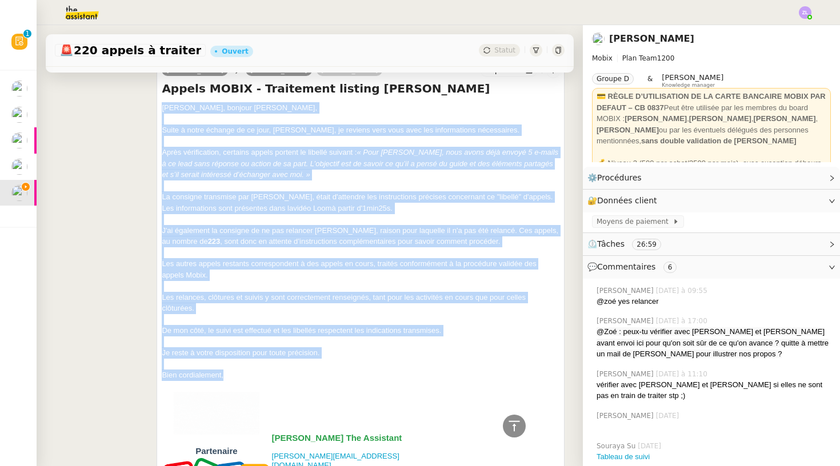
drag, startPoint x: 162, startPoint y: 103, endPoint x: 229, endPoint y: 375, distance: 279.6
click at [229, 375] on div "[PERSON_NAME], bonjour [PERSON_NAME], Suite à notre échange de ce jour, [PERSON…" at bounding box center [361, 389] width 398 height 574
copy div "Loremip Dolors, ametcon Adipisc, Elits d eiusm tempori ut la etdo, Magnaa, en a…"
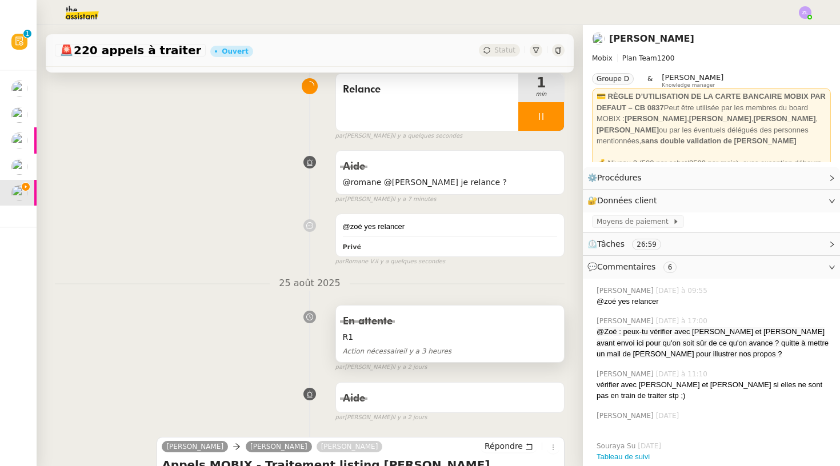
scroll to position [278, 0]
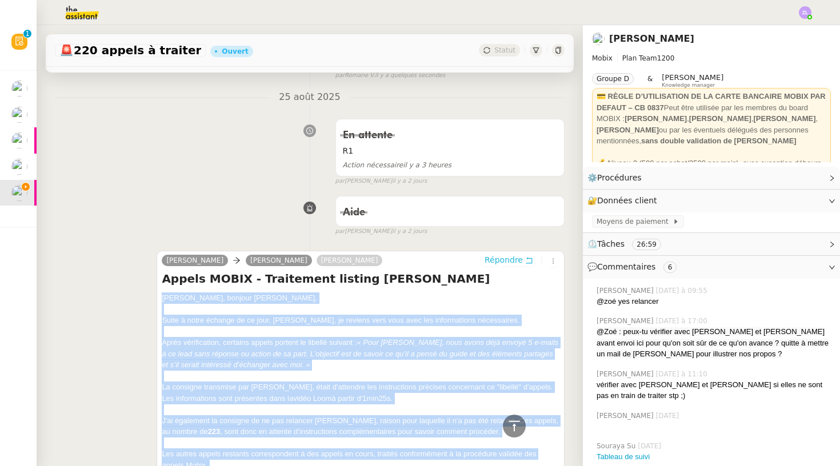
click at [509, 254] on span "Répondre" at bounding box center [504, 259] width 38 height 11
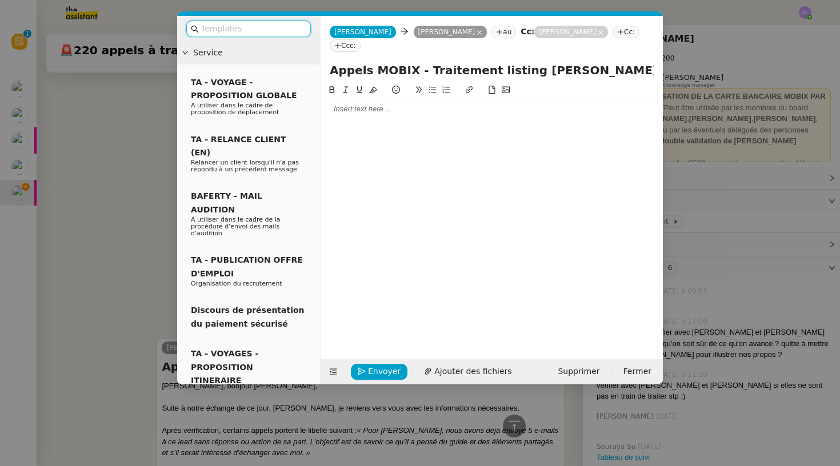
click at [324, 93] on nz-spin at bounding box center [492, 214] width 342 height 263
click at [339, 104] on div at bounding box center [491, 109] width 333 height 10
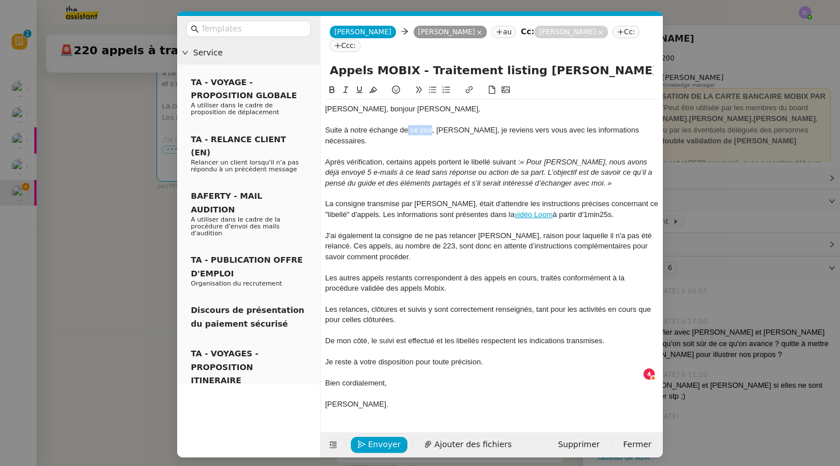
drag, startPoint x: 432, startPoint y: 117, endPoint x: 408, endPoint y: 118, distance: 24.0
click at [408, 125] on div "Suite à notre échange de ce jour, [PERSON_NAME], je reviens vers vous avec les …" at bounding box center [491, 135] width 333 height 21
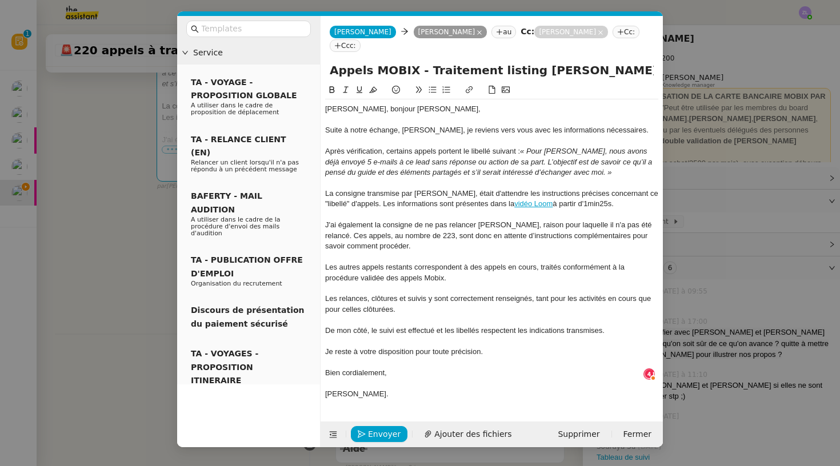
click at [371, 125] on div "Suite à notre échange, [PERSON_NAME], je reviens vers vous avec les information…" at bounding box center [491, 130] width 333 height 10
click at [376, 419] on span "Envoyer" at bounding box center [384, 434] width 33 height 13
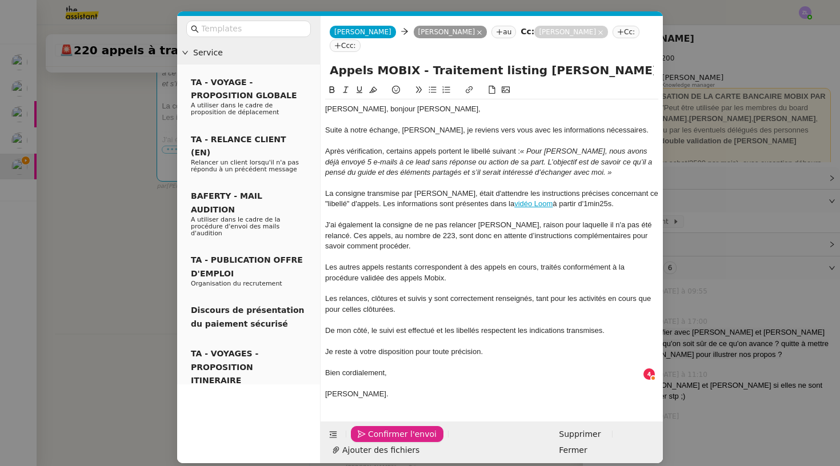
click at [376, 419] on span "Confirmer l'envoi" at bounding box center [402, 434] width 69 height 13
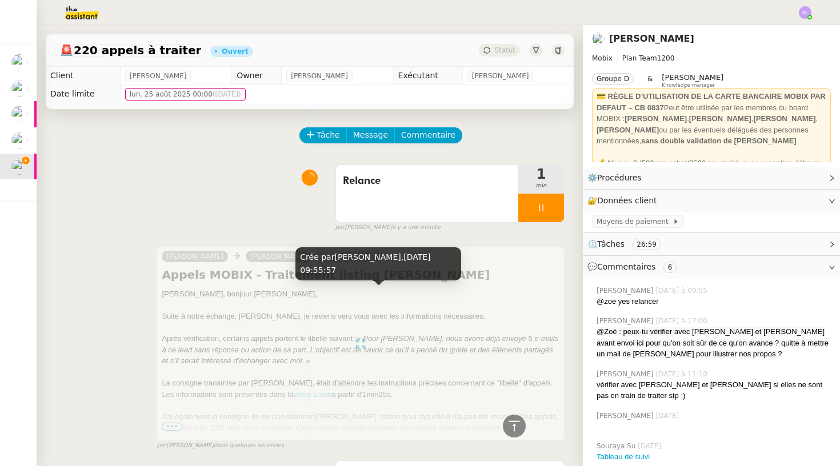
scroll to position [0, 0]
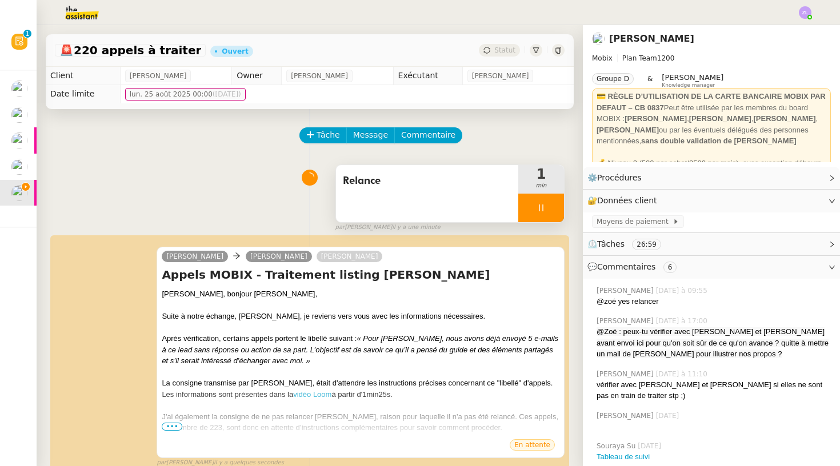
click at [531, 203] on div at bounding box center [541, 208] width 46 height 29
click at [549, 202] on button at bounding box center [552, 208] width 23 height 29
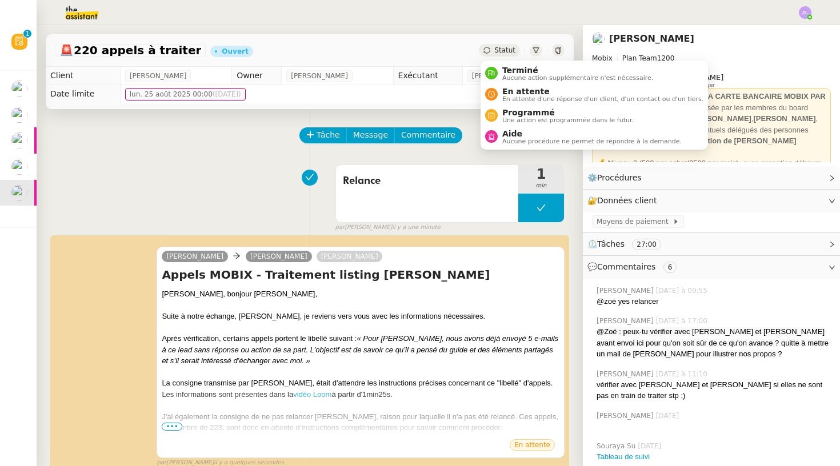
click at [494, 52] on div "Statut" at bounding box center [499, 50] width 41 height 13
click at [502, 91] on span "En attente" at bounding box center [602, 91] width 201 height 9
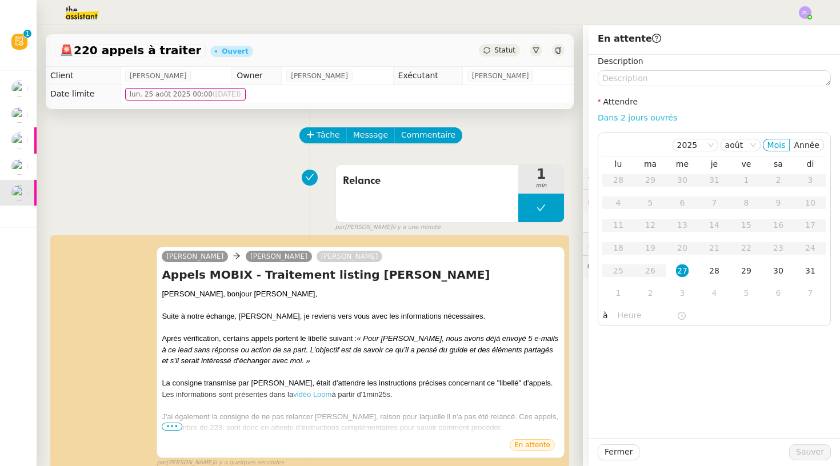
click at [646, 113] on link "Dans 2 jours ouvrés" at bounding box center [637, 117] width 79 height 9
type input "07:00"
click at [671, 419] on span "Sauver" at bounding box center [810, 452] width 28 height 13
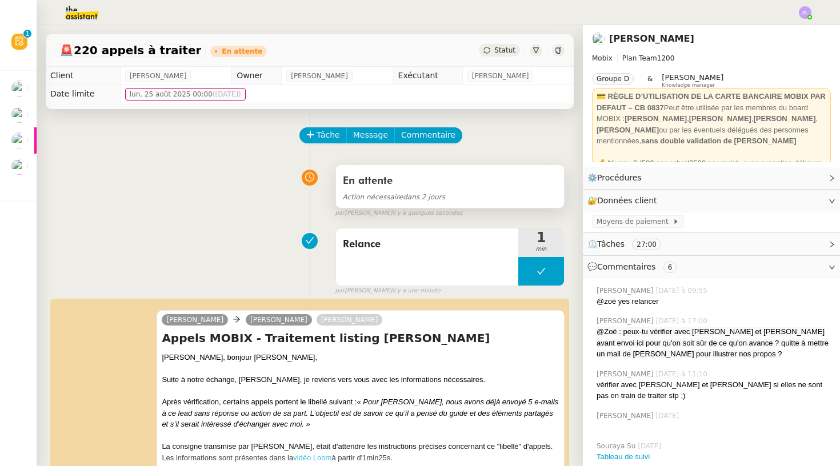
click at [377, 171] on div "En attente Action nécessaire dans 2 jours" at bounding box center [450, 186] width 228 height 43
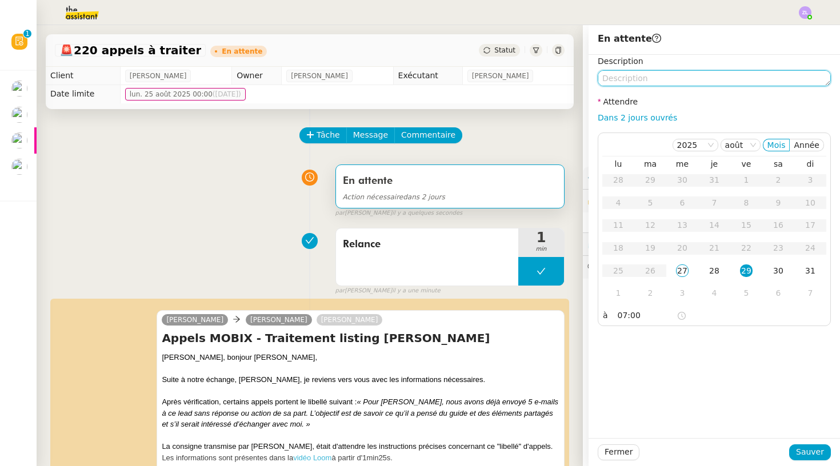
click at [640, 82] on textarea at bounding box center [714, 78] width 233 height 16
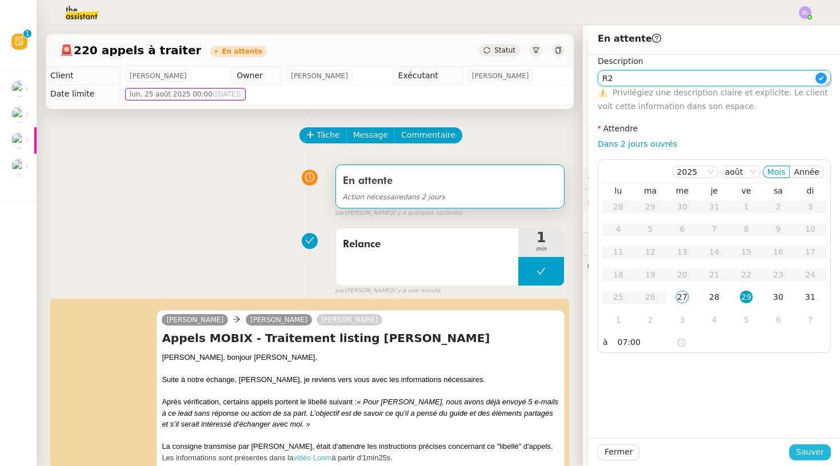
type textarea "R2"
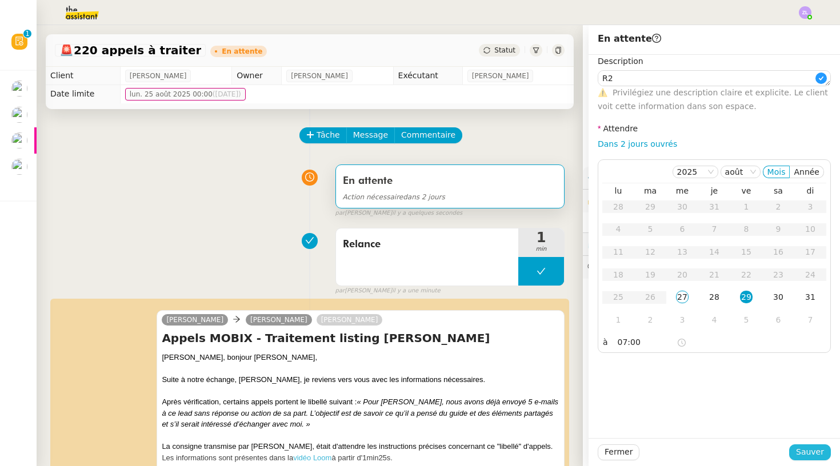
click at [671, 419] on span "Sauver" at bounding box center [810, 452] width 28 height 13
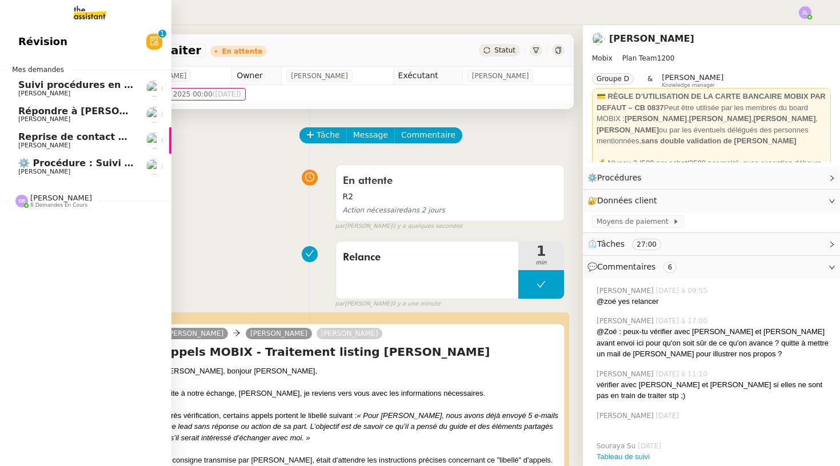
click at [20, 115] on span "[PERSON_NAME]" at bounding box center [44, 118] width 52 height 7
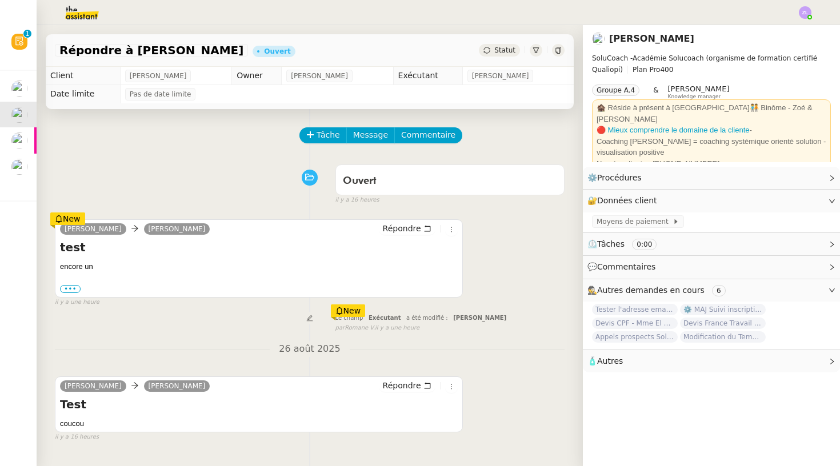
scroll to position [123, 0]
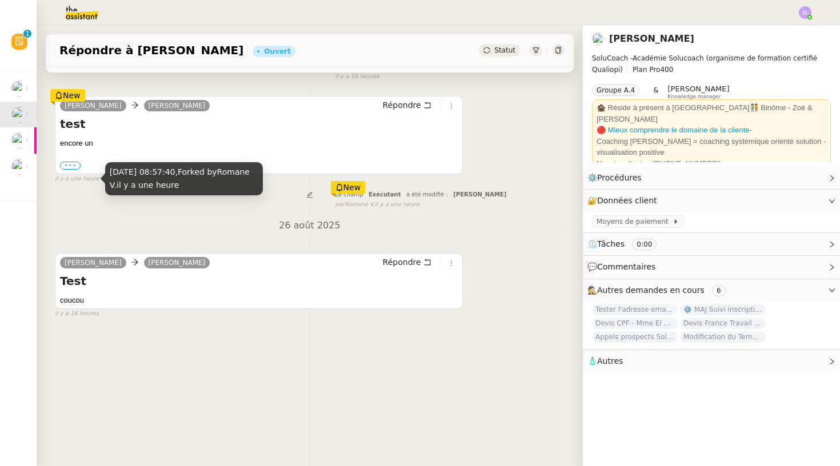
click at [70, 166] on label "•••" at bounding box center [70, 166] width 21 height 8
click at [0, 0] on input "•••" at bounding box center [0, 0] width 0 height 0
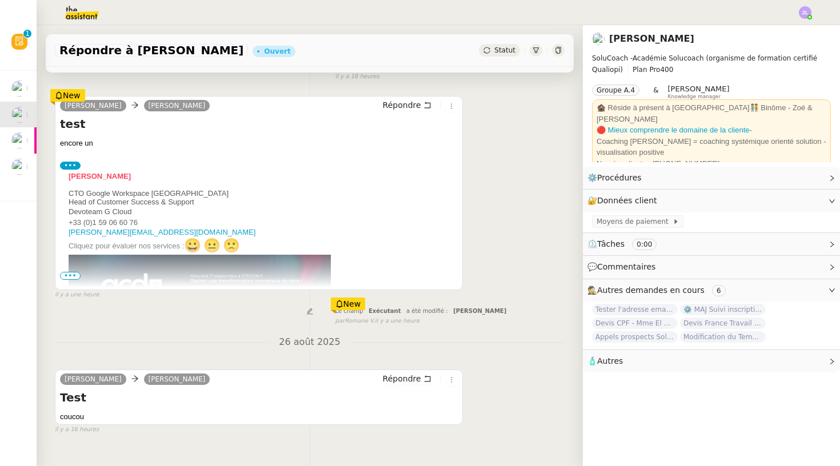
click at [71, 278] on span "•••" at bounding box center [70, 276] width 21 height 8
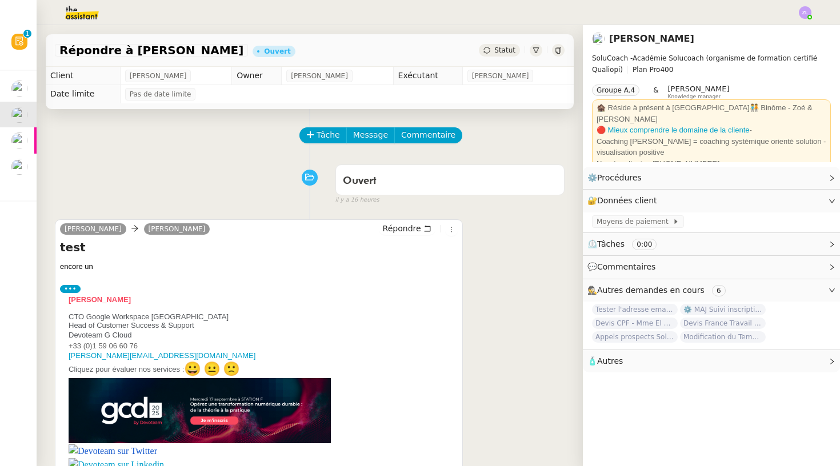
scroll to position [0, 0]
click at [451, 230] on icon at bounding box center [451, 229] width 7 height 7
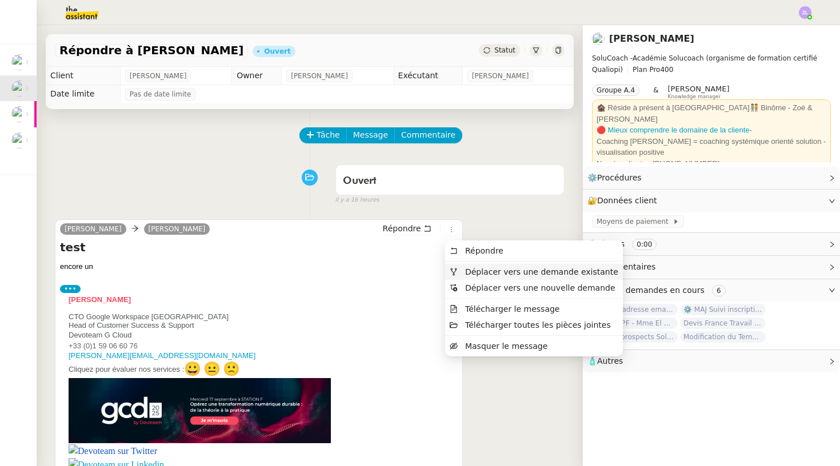
click at [481, 275] on span "Déplacer vers une demande existante" at bounding box center [541, 271] width 153 height 9
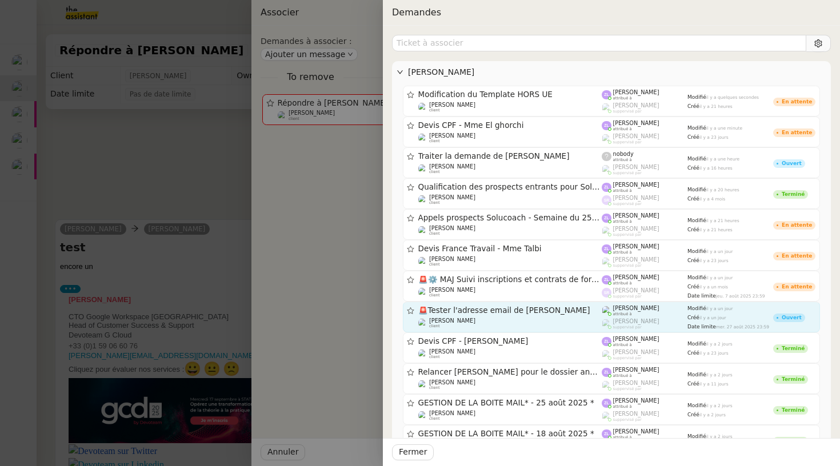
click at [526, 307] on span "🚨 Tester l'adresse email de [PERSON_NAME]" at bounding box center [510, 311] width 184 height 8
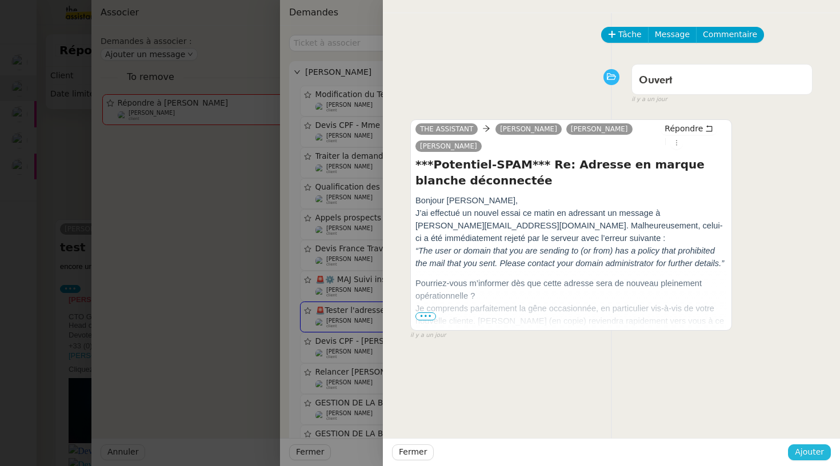
click at [671, 419] on button "Ajouter" at bounding box center [809, 453] width 43 height 16
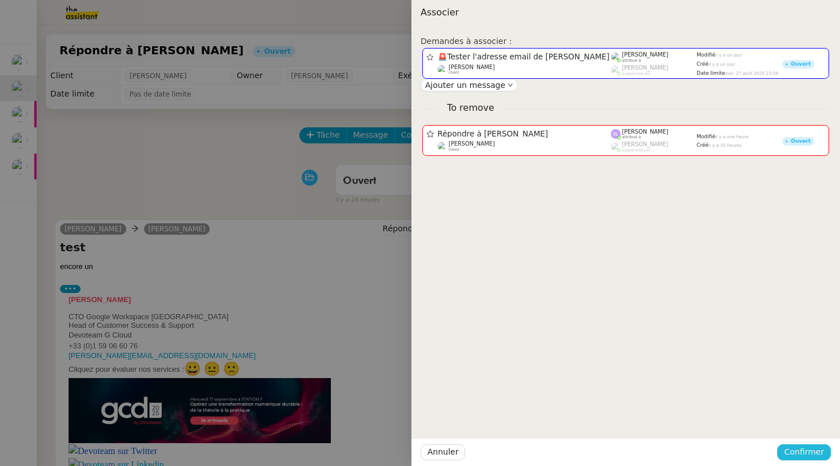
click at [671, 419] on span "Confirmer" at bounding box center [804, 452] width 40 height 13
click at [671, 419] on span "Ajouter" at bounding box center [804, 421] width 29 height 11
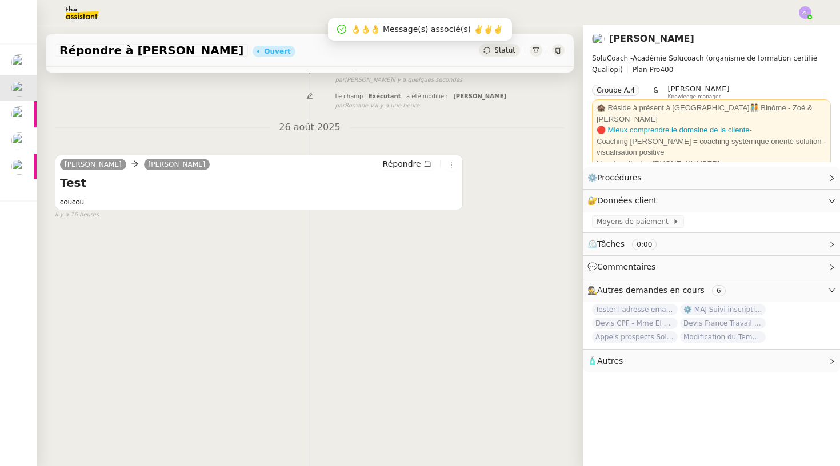
scroll to position [146, 0]
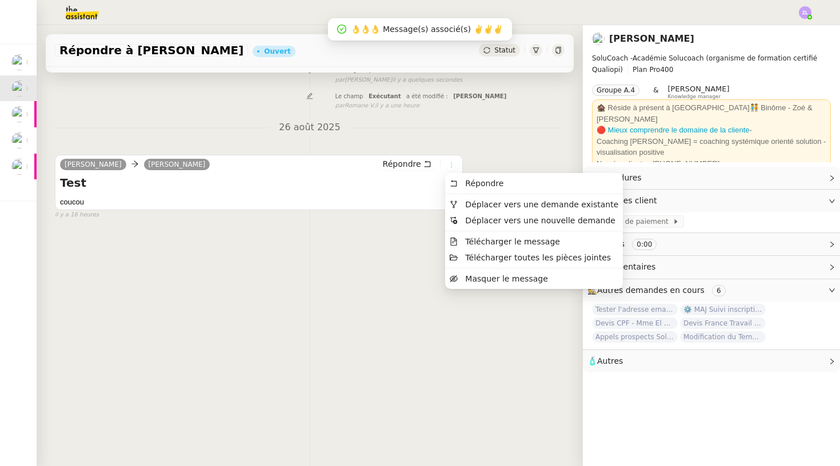
click at [450, 162] on icon at bounding box center [451, 165] width 7 height 7
click at [473, 206] on span "Déplacer vers une demande existante" at bounding box center [541, 204] width 153 height 9
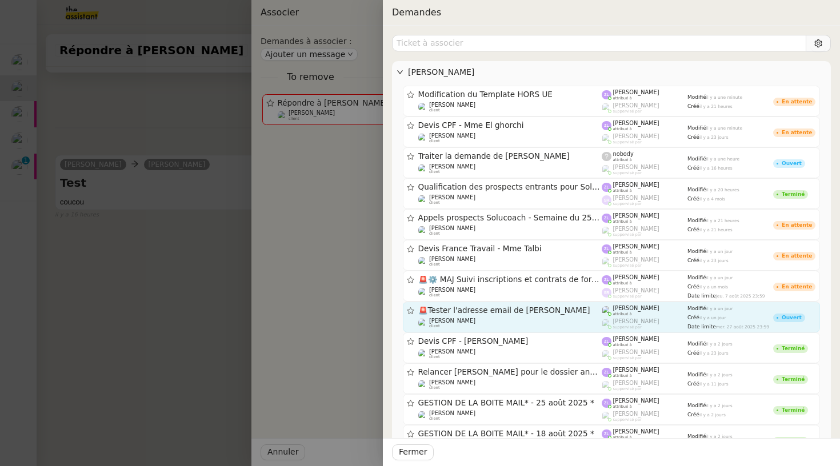
click at [512, 326] on div "[PERSON_NAME] client" at bounding box center [510, 323] width 184 height 11
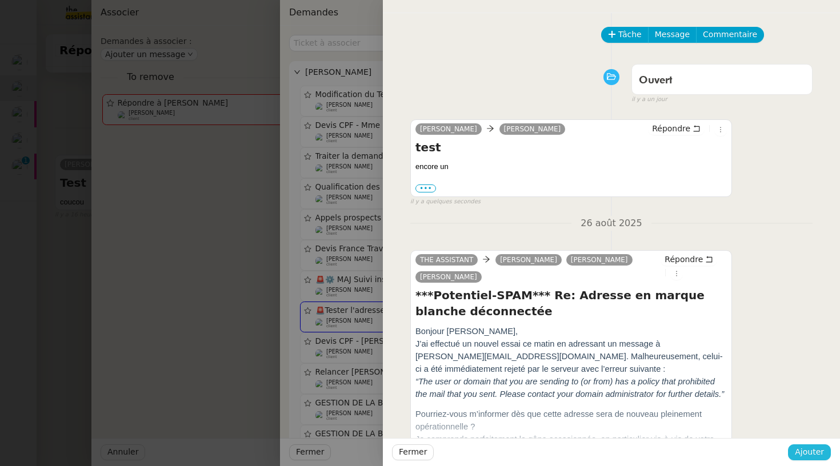
click at [671, 419] on span "Ajouter" at bounding box center [809, 452] width 29 height 13
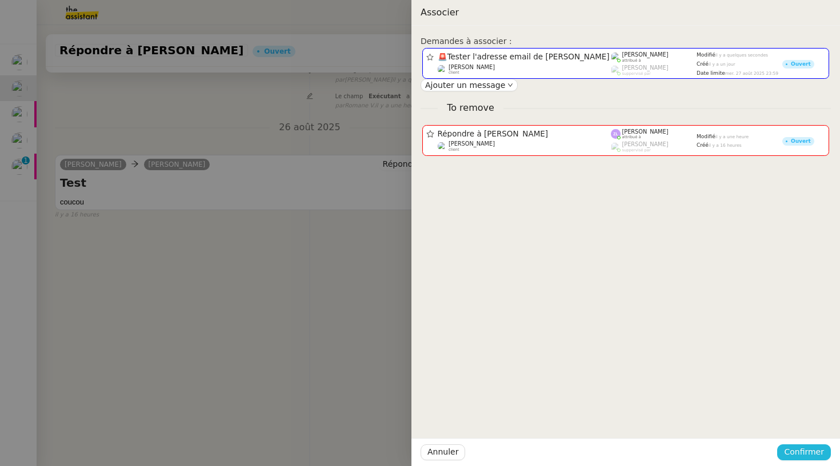
click at [671, 419] on span "Confirmer" at bounding box center [804, 452] width 40 height 13
click at [671, 419] on span "Ajouter" at bounding box center [804, 421] width 29 height 11
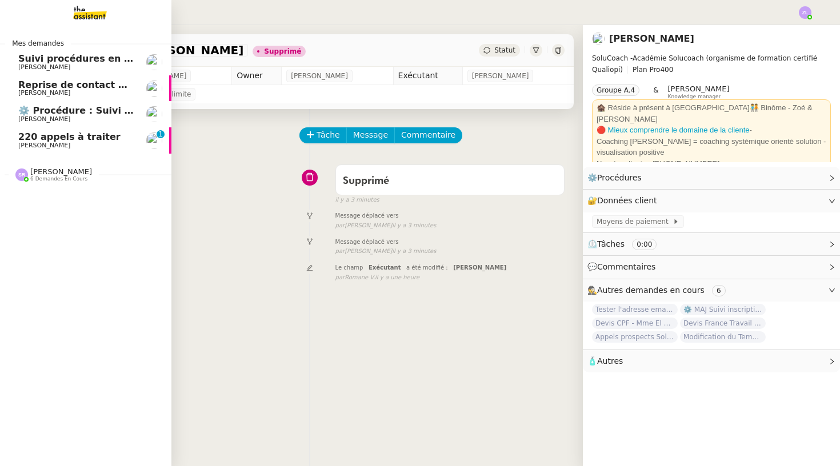
scroll to position [0, 0]
click at [23, 139] on span "220 appels à traiter" at bounding box center [69, 136] width 102 height 11
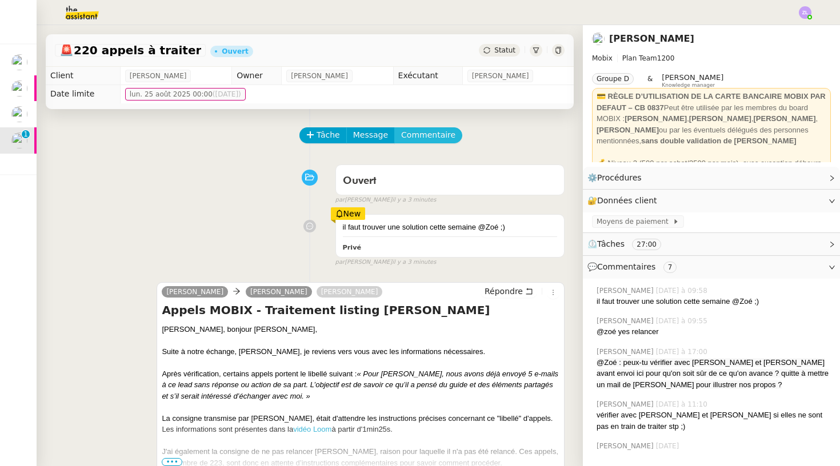
click at [411, 141] on span "Commentaire" at bounding box center [428, 135] width 54 height 13
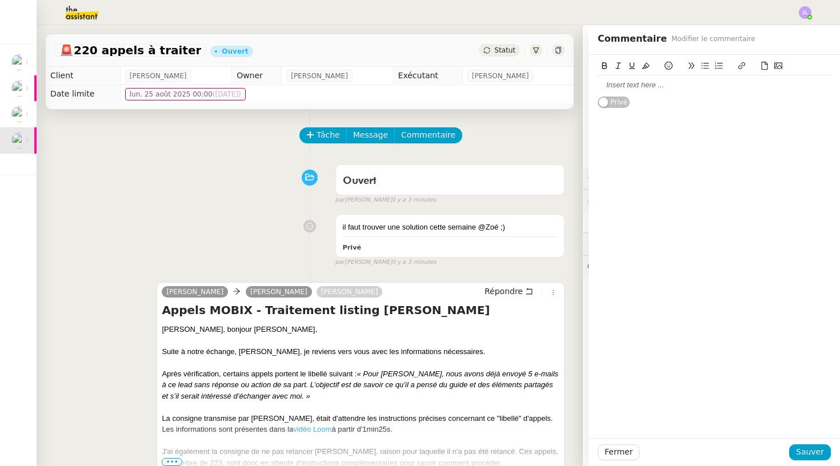
click at [614, 83] on div at bounding box center [714, 85] width 233 height 10
click at [671, 419] on span "Sauver" at bounding box center [810, 452] width 28 height 13
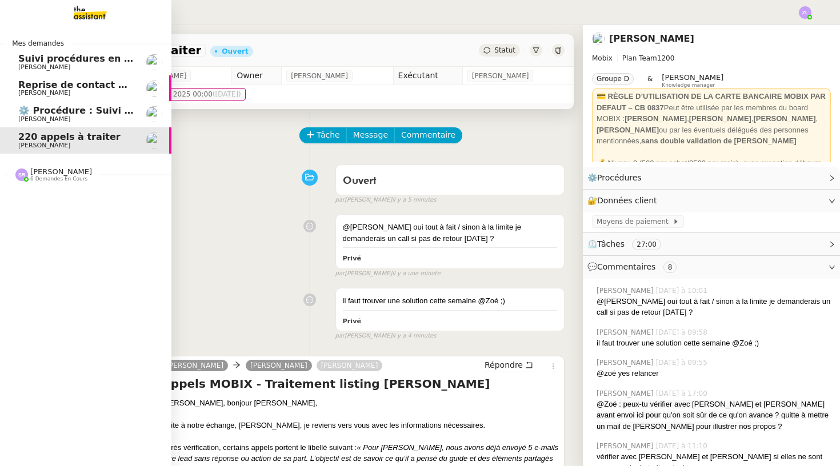
click at [38, 59] on span "Suivi procédures en cours de Réma (global)" at bounding box center [130, 58] width 225 height 11
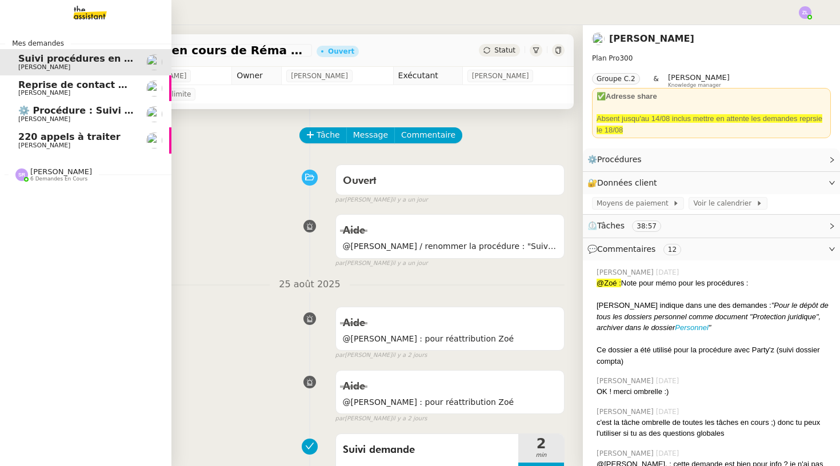
click at [74, 82] on span "Reprise de contact des dossiers non suivis" at bounding box center [127, 84] width 219 height 11
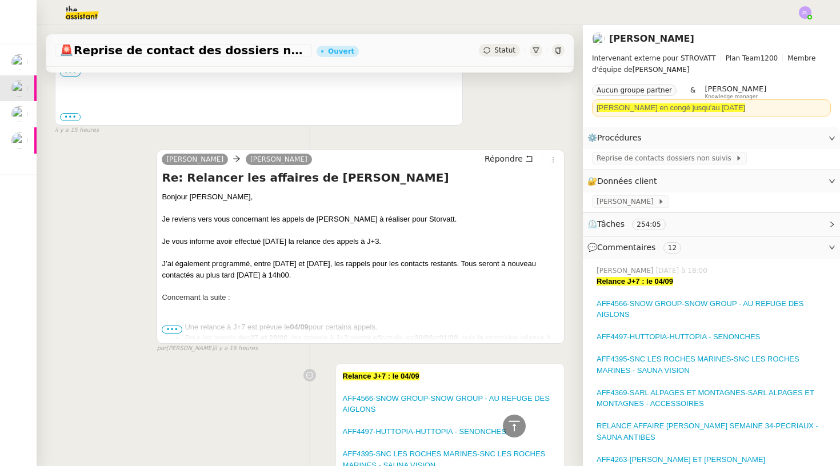
scroll to position [316, 0]
click at [176, 326] on span "•••" at bounding box center [172, 329] width 21 height 8
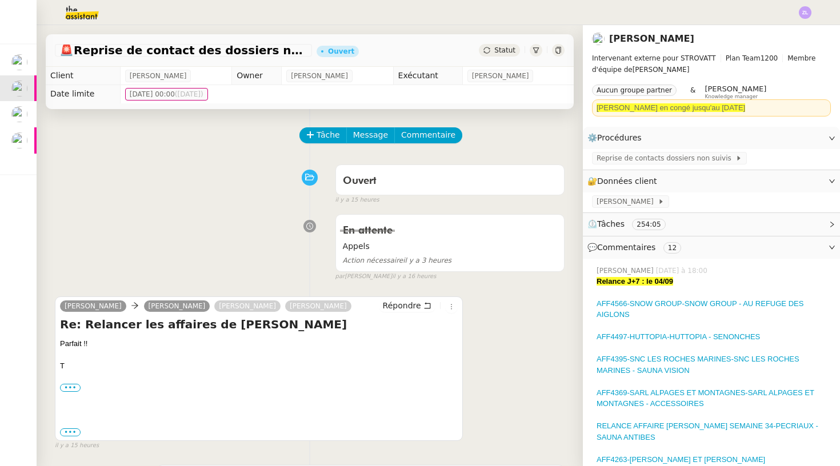
scroll to position [0, 0]
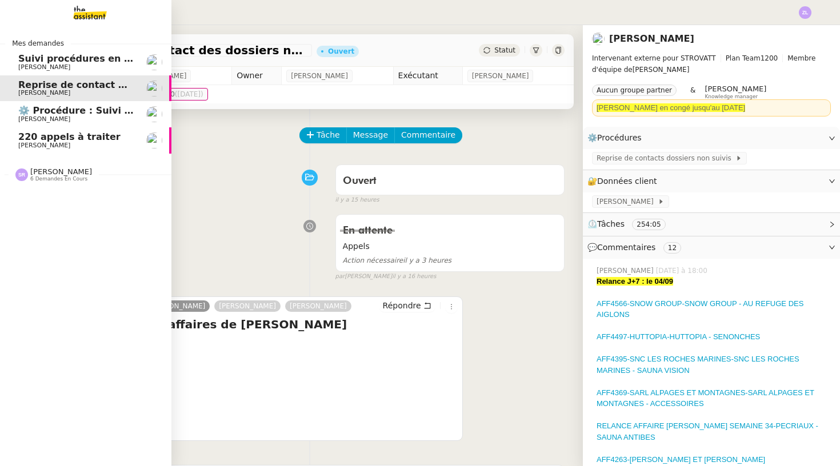
click at [38, 59] on span "Suivi procédures en cours de Réma (global)" at bounding box center [130, 58] width 225 height 11
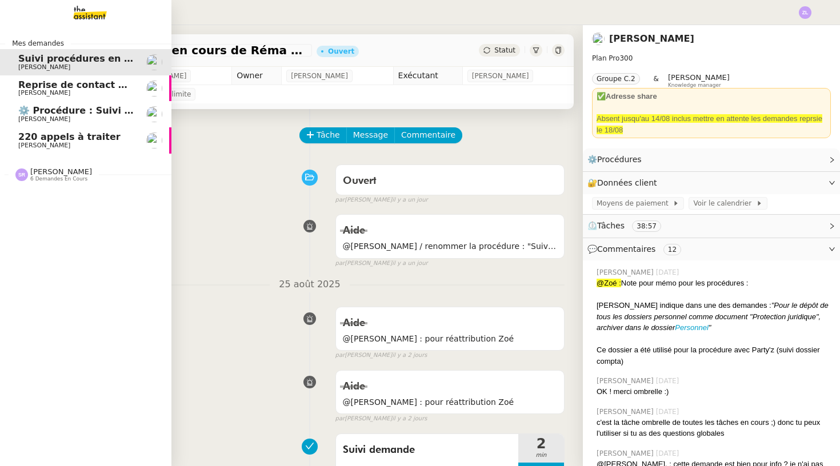
click at [55, 112] on span "⚙️ Procédure : Suivi des alternants - dynamique" at bounding box center [142, 110] width 248 height 11
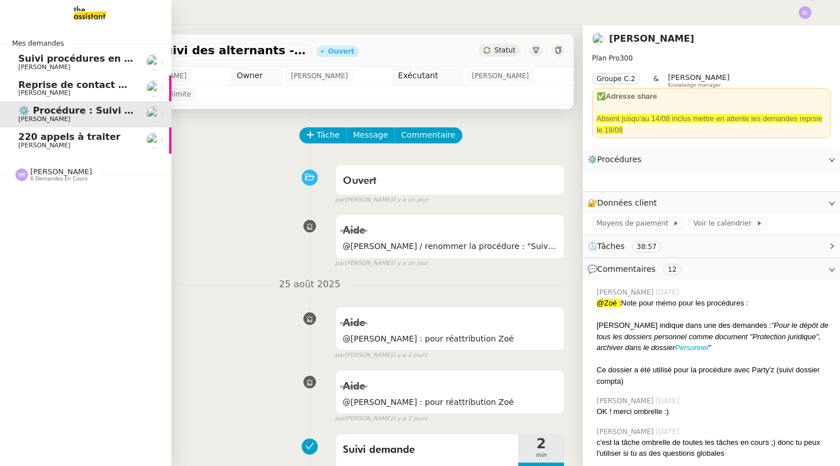
click at [31, 142] on span "[PERSON_NAME]" at bounding box center [44, 145] width 52 height 7
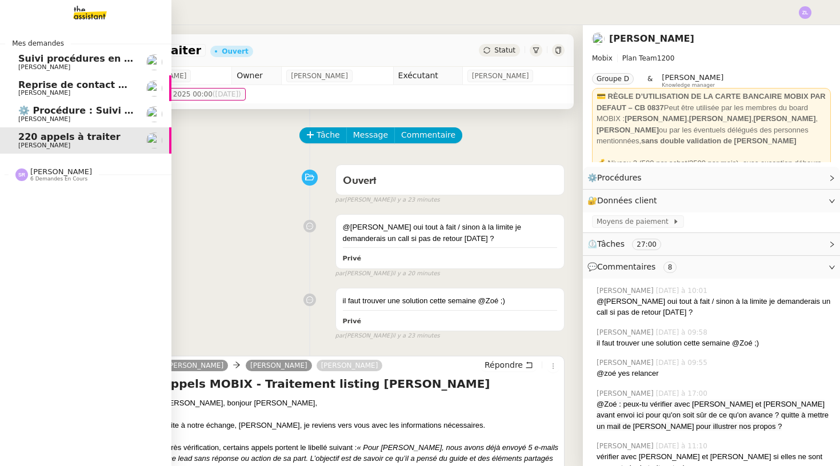
click at [35, 111] on span "⚙️ Procédure : Suivi des alternants - dynamique" at bounding box center [142, 110] width 248 height 11
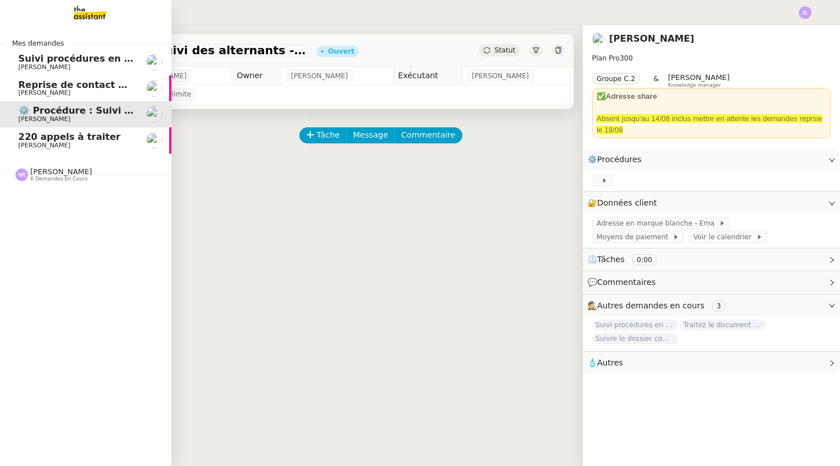
click at [45, 131] on span "220 appels à traiter" at bounding box center [69, 136] width 102 height 11
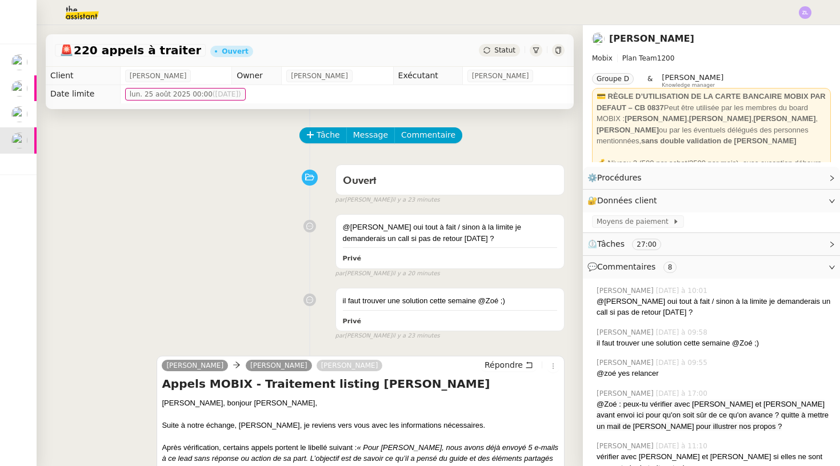
click at [508, 44] on div "Statut" at bounding box center [499, 50] width 41 height 13
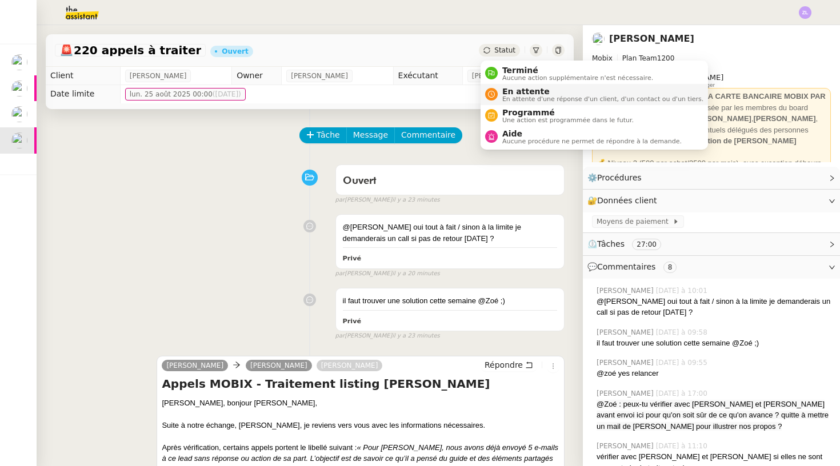
click at [512, 91] on span "En attente" at bounding box center [602, 91] width 201 height 9
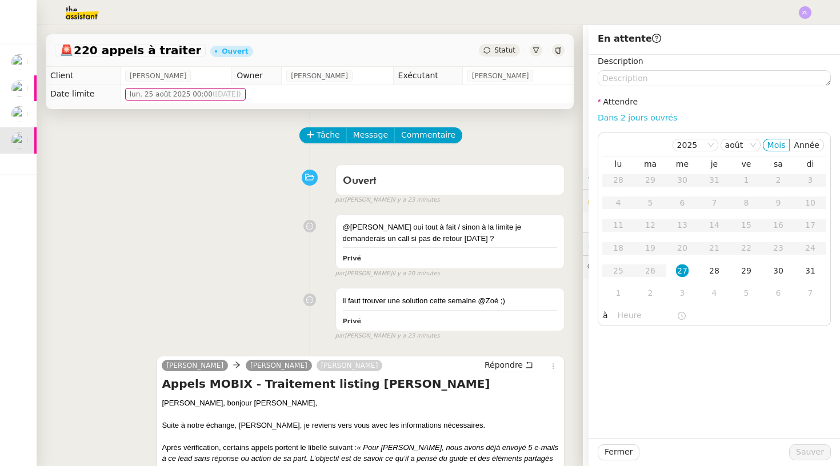
click at [612, 122] on link "Dans 2 jours ouvrés" at bounding box center [637, 117] width 79 height 9
type input "07:00"
click at [671, 419] on span "Sauver" at bounding box center [810, 452] width 28 height 13
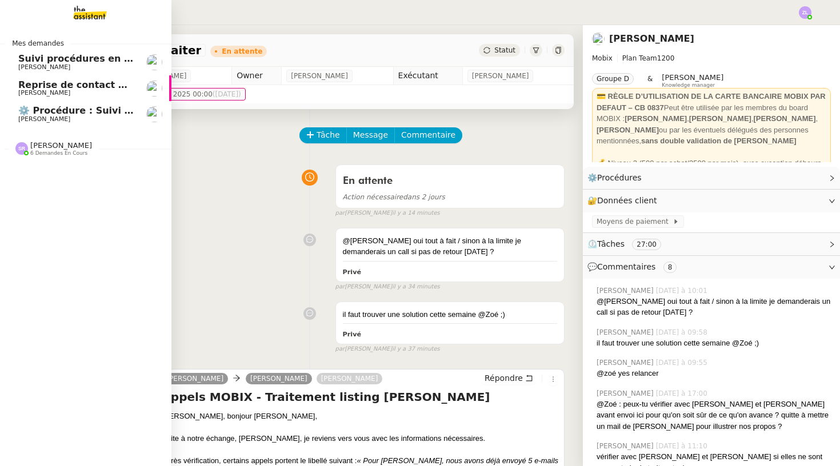
click at [39, 109] on span "⚙️ Procédure : Suivi des alternants - dynamique" at bounding box center [142, 110] width 248 height 11
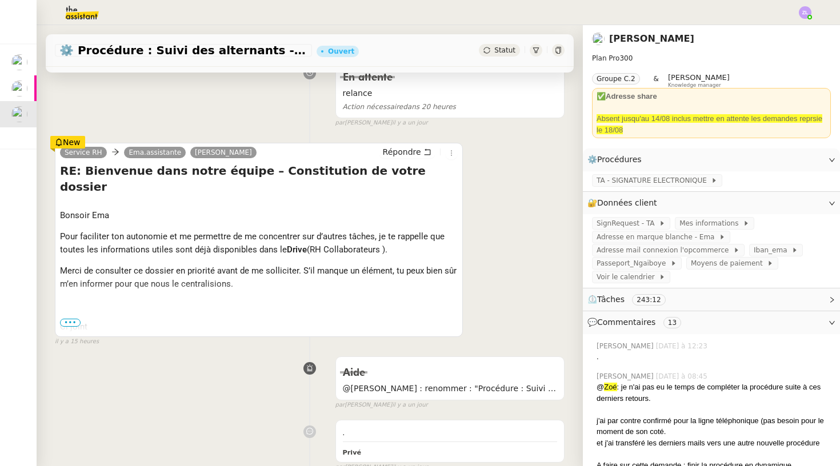
scroll to position [226, 0]
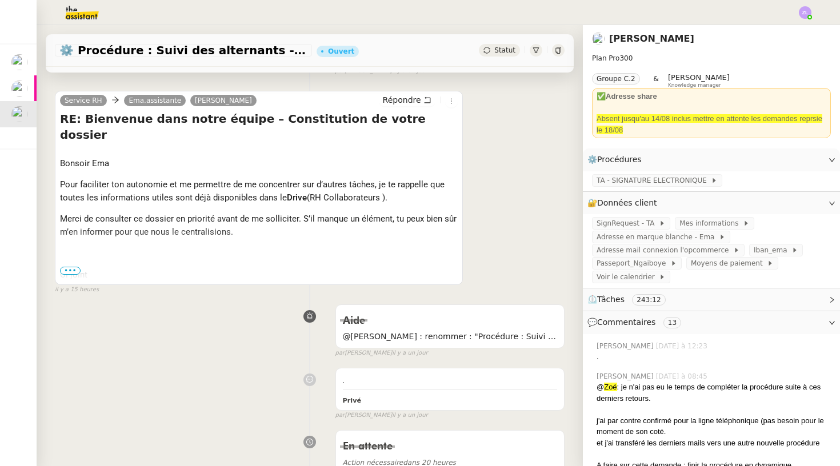
click at [74, 269] on span "•••" at bounding box center [70, 271] width 21 height 8
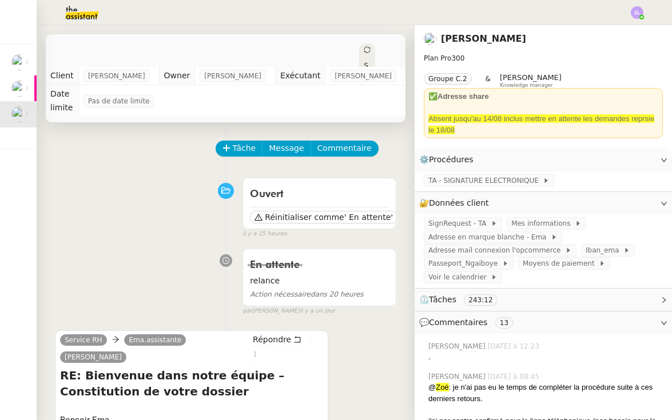
scroll to position [0, 0]
